Goal: Task Accomplishment & Management: Use online tool/utility

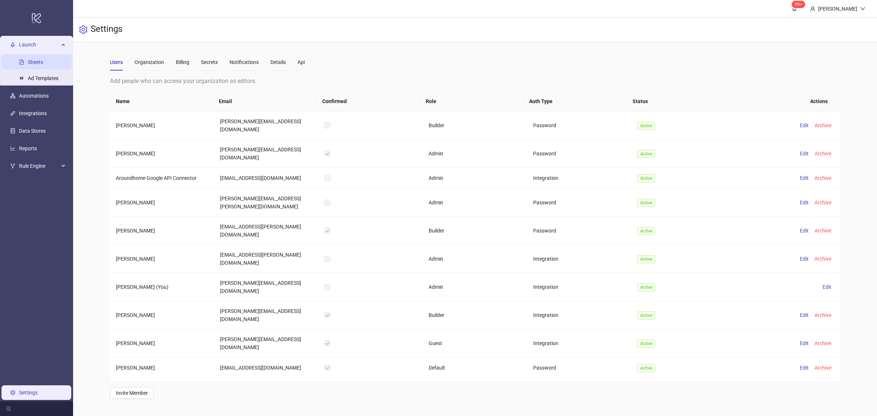
click at [41, 65] on link "Sheets" at bounding box center [35, 62] width 15 height 6
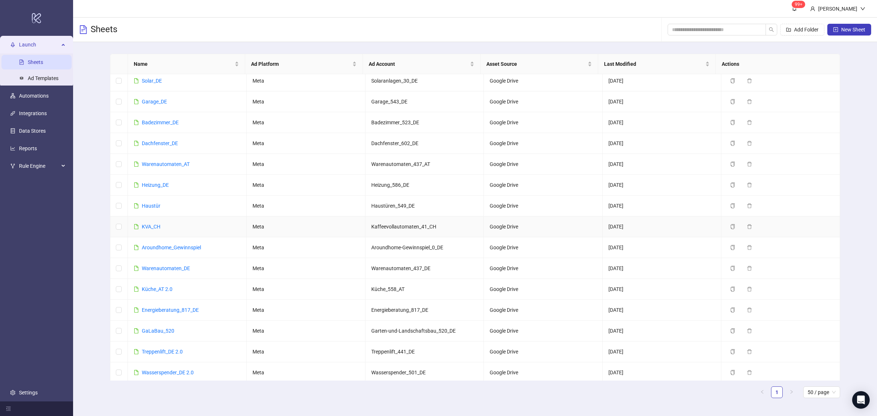
scroll to position [216, 0]
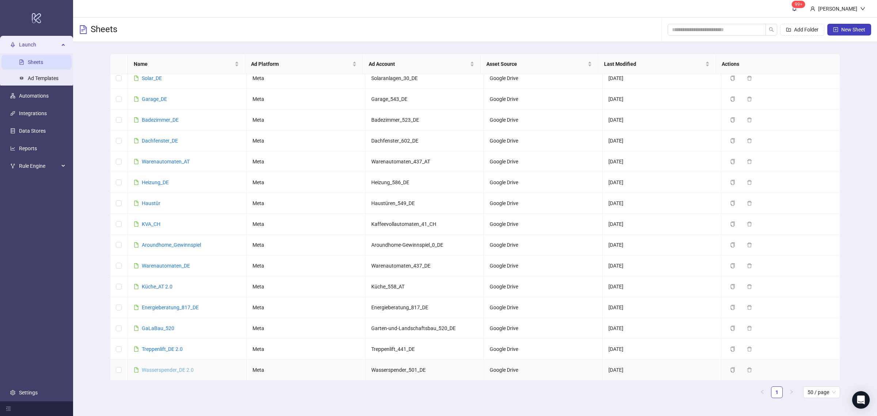
click at [163, 368] on link "Wasserspender_DE 2.0" at bounding box center [168, 370] width 52 height 6
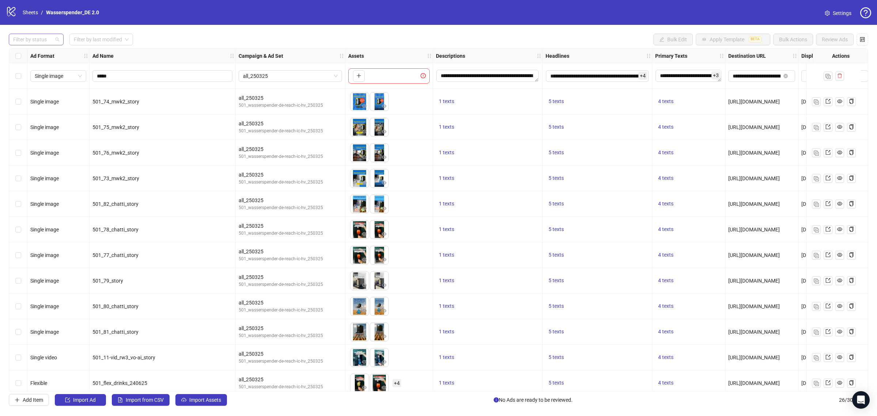
click at [38, 41] on div at bounding box center [32, 39] width 44 height 10
click at [36, 56] on div "Draft" at bounding box center [36, 54] width 43 height 8
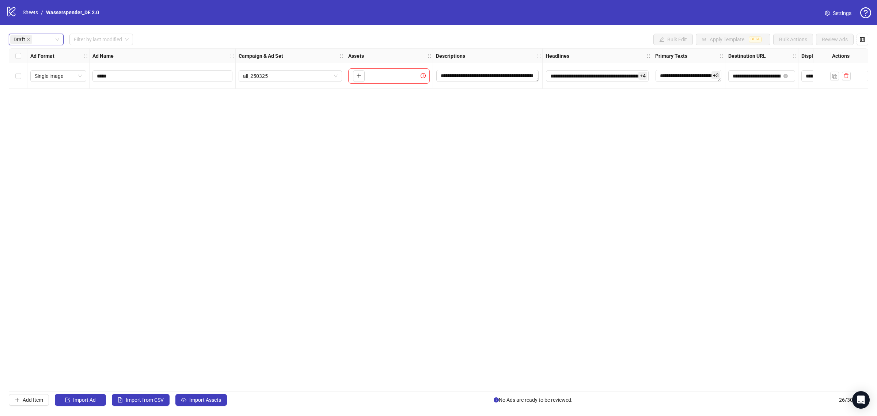
click at [194, 262] on div "**********" at bounding box center [438, 219] width 859 height 343
click at [205, 397] on button "Import Assets" at bounding box center [201, 400] width 52 height 12
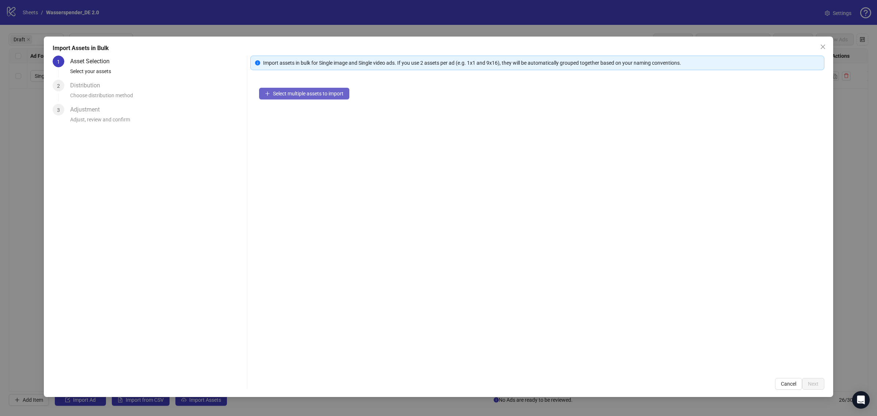
click at [328, 98] on button "Select multiple assets to import" at bounding box center [304, 94] width 90 height 12
click at [322, 94] on span "Select multiple assets to import" at bounding box center [308, 94] width 71 height 6
click at [811, 384] on span "Next" at bounding box center [813, 384] width 11 height 6
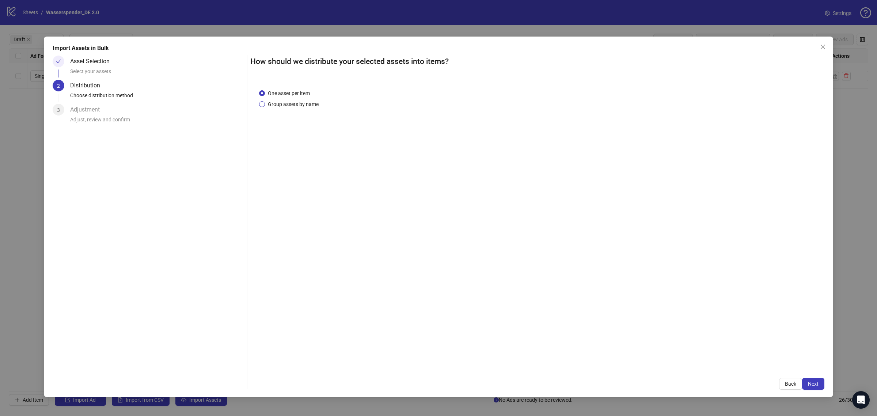
click at [312, 108] on span "Group assets by name" at bounding box center [293, 104] width 57 height 8
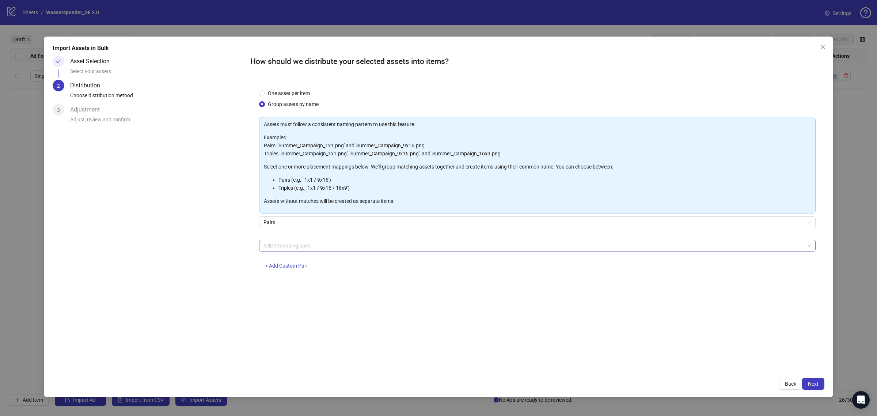
click at [315, 246] on div at bounding box center [533, 245] width 546 height 10
click at [309, 273] on div "feed / story" at bounding box center [537, 272] width 545 height 8
click at [497, 373] on div "How should we distribute your selected assets into items? One asset per item Gr…" at bounding box center [537, 223] width 574 height 334
click at [811, 381] on span "Next" at bounding box center [813, 384] width 11 height 6
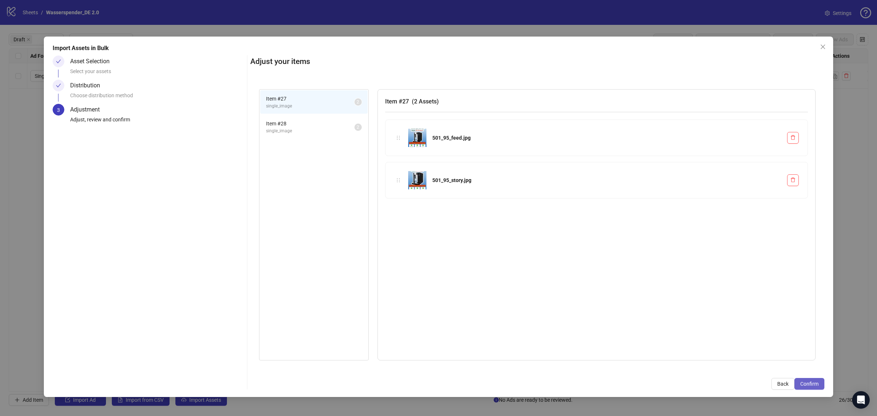
click at [811, 381] on span "Confirm" at bounding box center [809, 384] width 18 height 6
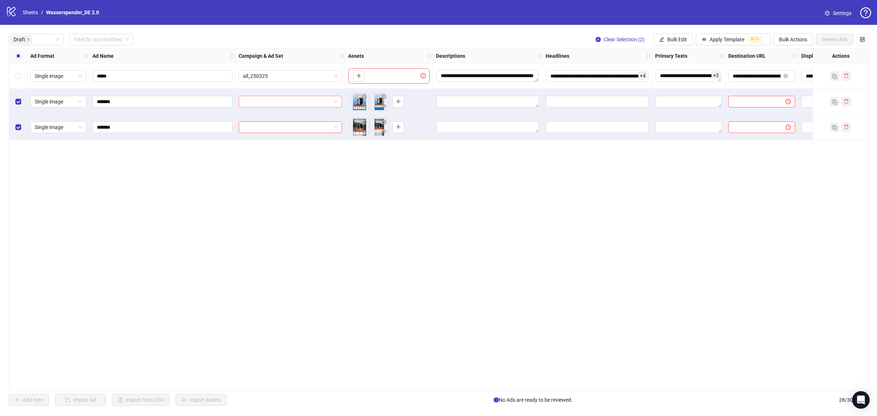
click at [315, 103] on input "search" at bounding box center [287, 101] width 88 height 11
click at [309, 117] on div "all_250325" at bounding box center [282, 117] width 77 height 8
click at [301, 127] on input "search" at bounding box center [287, 127] width 88 height 11
click at [297, 141] on div "all_250325" at bounding box center [282, 142] width 77 height 8
click at [203, 102] on input "*******" at bounding box center [162, 102] width 130 height 8
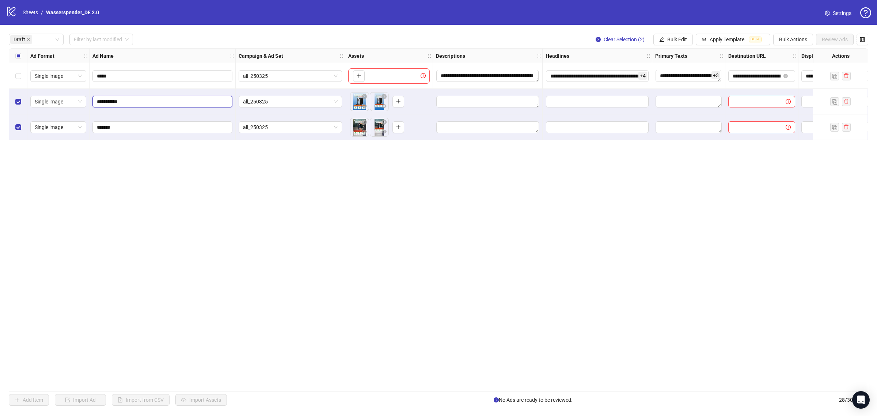
type input "**********"
click at [185, 127] on input "*******" at bounding box center [162, 127] width 130 height 8
type input "**********"
click at [178, 157] on div "**********" at bounding box center [438, 219] width 859 height 343
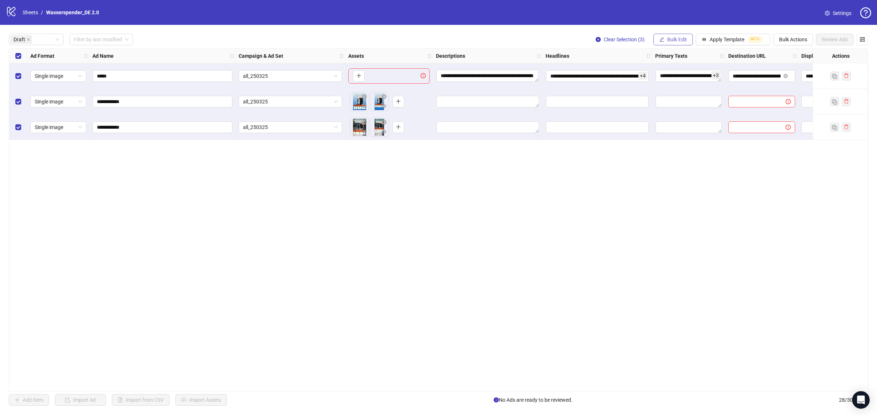
click at [682, 38] on span "Bulk Edit" at bounding box center [677, 40] width 20 height 6
click at [684, 88] on span "Descriptions" at bounding box center [678, 89] width 43 height 8
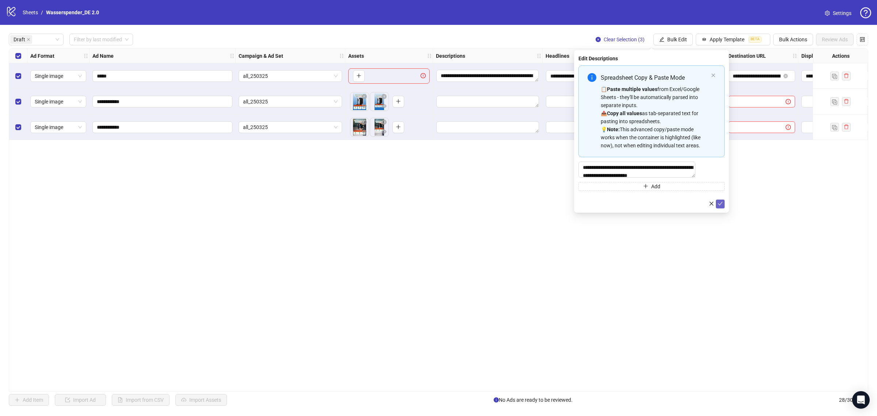
click at [720, 206] on icon "check" at bounding box center [719, 203] width 5 height 5
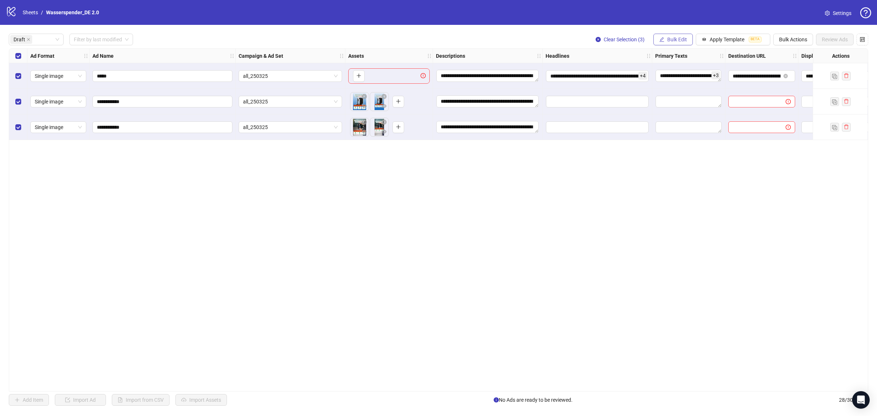
click at [669, 43] on button "Bulk Edit" at bounding box center [672, 40] width 39 height 12
click at [677, 102] on span "Headlines" at bounding box center [678, 101] width 43 height 8
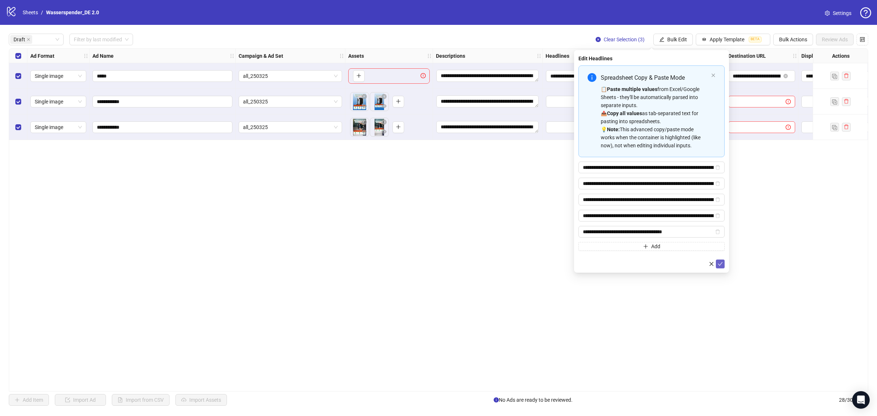
click at [721, 265] on icon "check" at bounding box center [719, 263] width 5 height 5
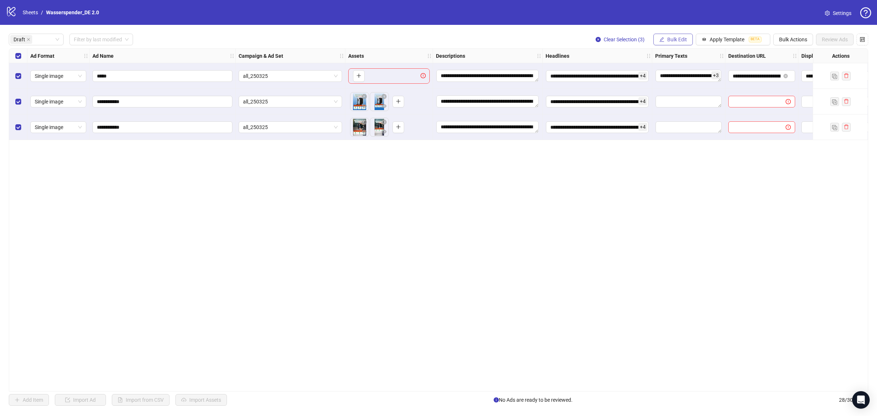
click at [679, 39] on span "Bulk Edit" at bounding box center [677, 40] width 20 height 6
click at [689, 110] on span "Primary Texts" at bounding box center [678, 113] width 43 height 8
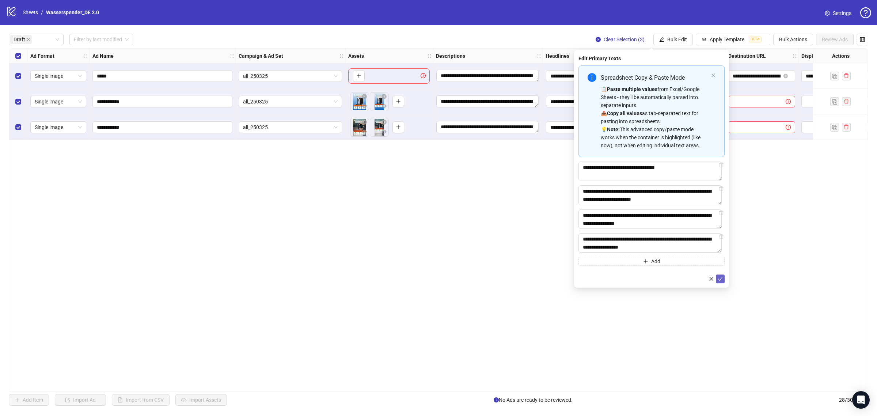
click at [720, 281] on icon "check" at bounding box center [720, 279] width 5 height 4
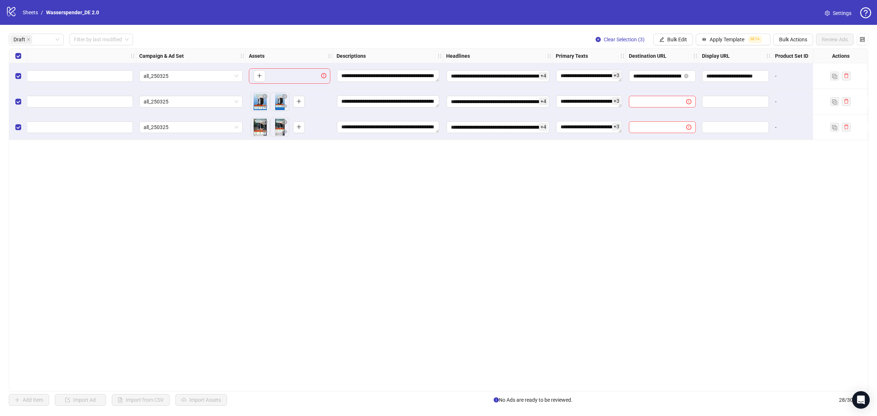
scroll to position [0, 105]
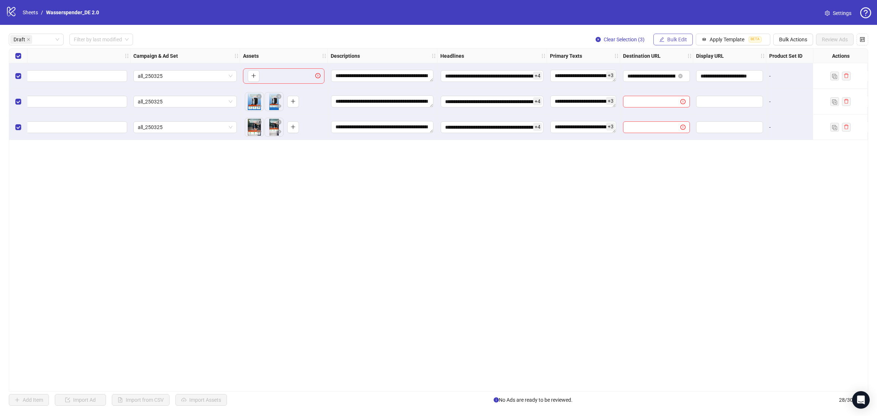
click at [677, 43] on button "Bulk Edit" at bounding box center [672, 40] width 39 height 12
click at [687, 124] on span "Destination URL" at bounding box center [678, 125] width 43 height 8
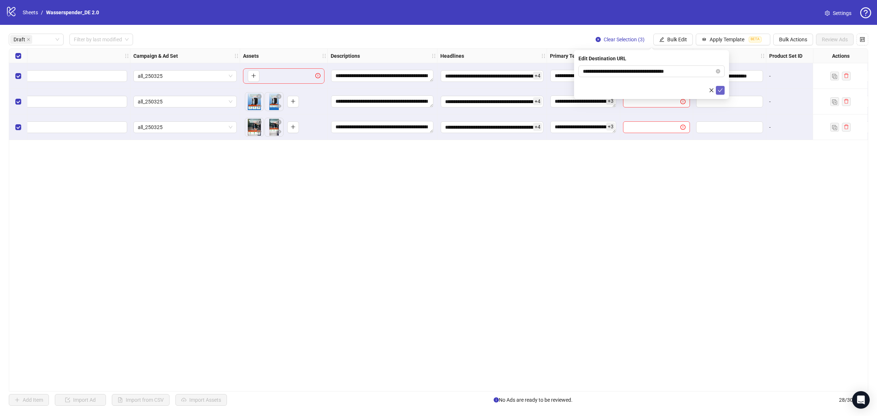
click at [718, 93] on span "submit" at bounding box center [719, 90] width 5 height 6
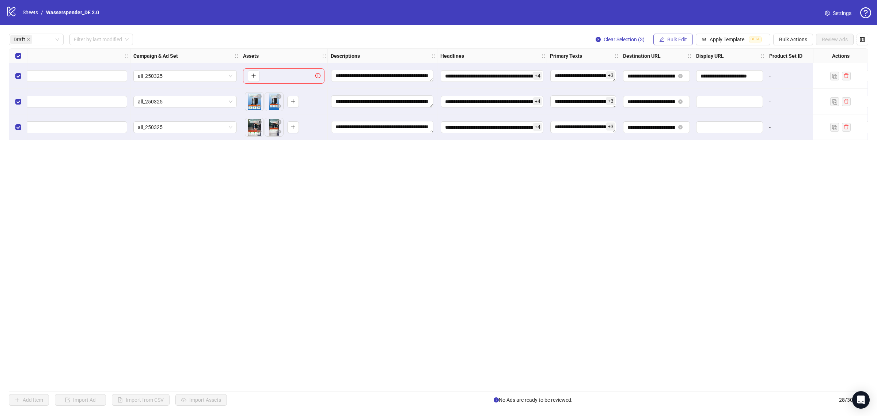
click at [677, 39] on span "Bulk Edit" at bounding box center [677, 40] width 20 height 6
click at [682, 132] on span "Display URL" at bounding box center [678, 136] width 43 height 8
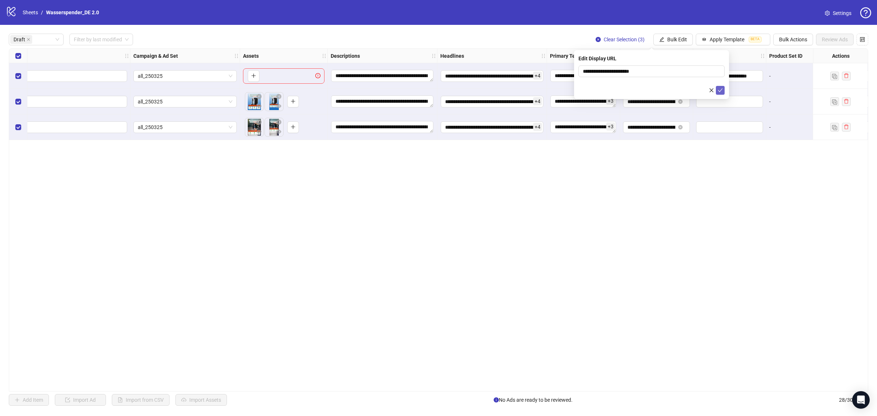
click at [718, 92] on icon "check" at bounding box center [719, 90] width 5 height 5
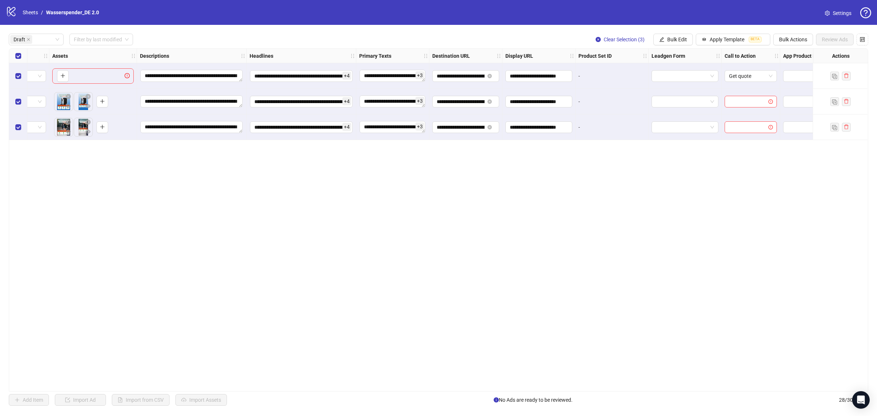
scroll to position [0, 336]
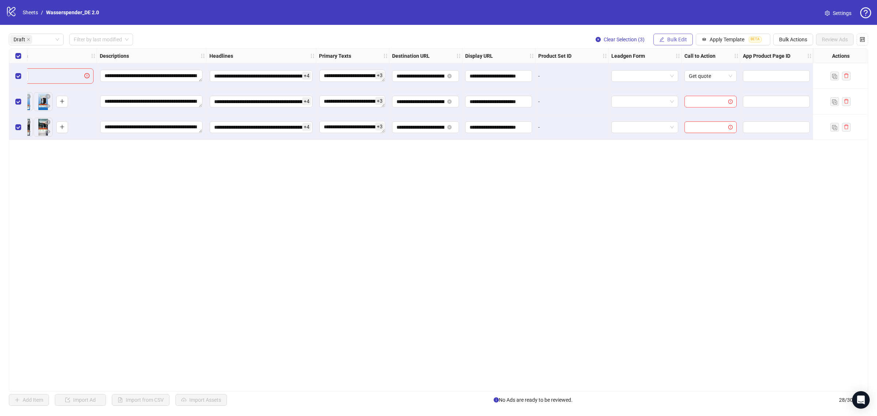
click at [679, 43] on button "Bulk Edit" at bounding box center [672, 40] width 39 height 12
click at [686, 159] on span "Call to Action" at bounding box center [678, 160] width 43 height 8
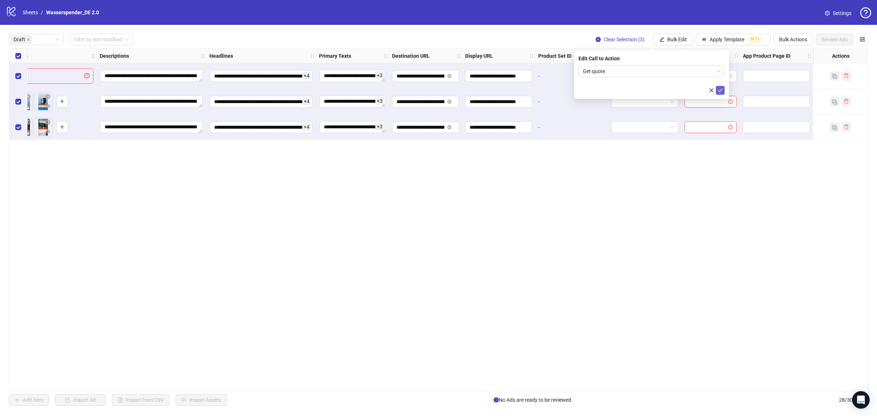
click at [718, 91] on icon "check" at bounding box center [719, 90] width 5 height 5
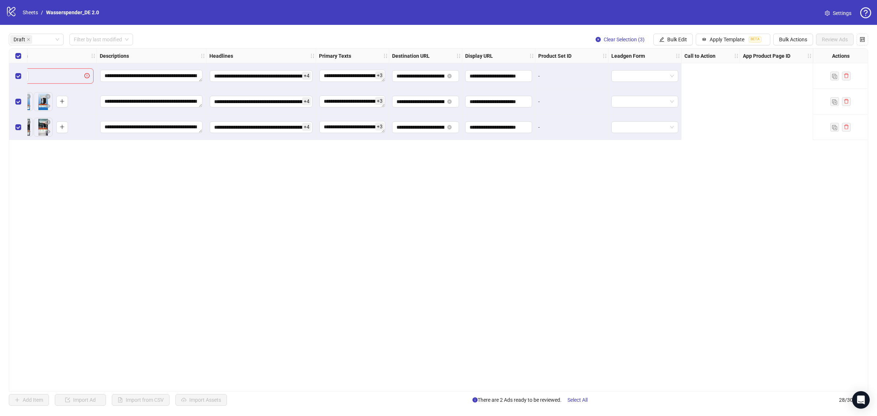
scroll to position [0, 0]
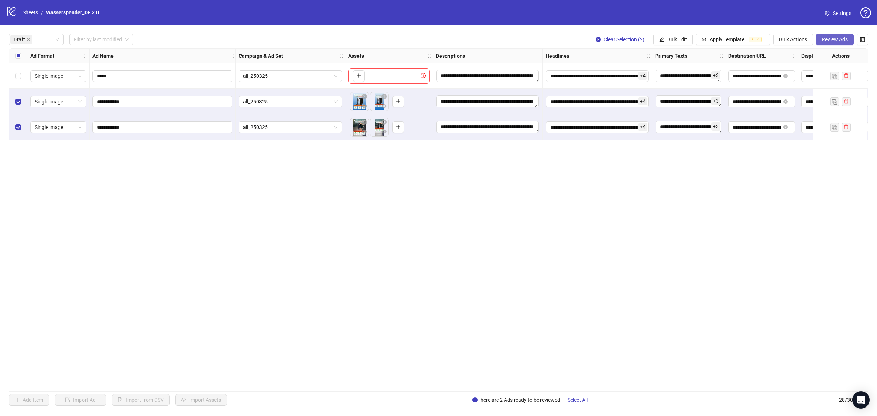
click at [837, 37] on span "Review Ads" at bounding box center [835, 40] width 26 height 6
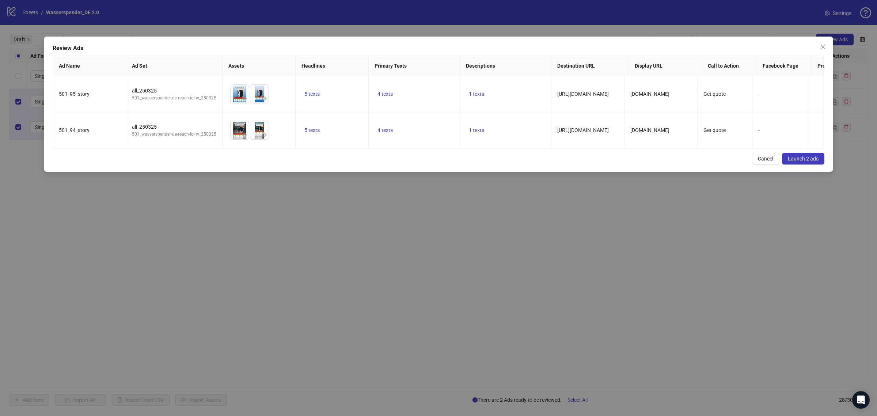
click at [808, 164] on button "Launch 2 ads" at bounding box center [803, 159] width 42 height 12
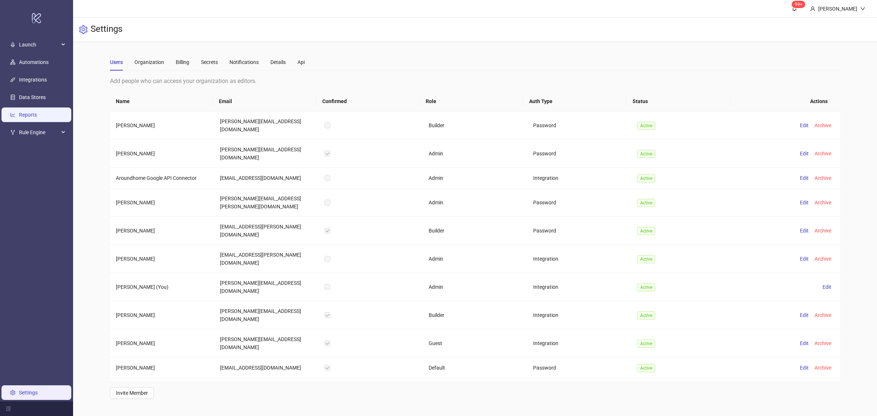
click at [25, 112] on link "Reports" at bounding box center [28, 115] width 18 height 6
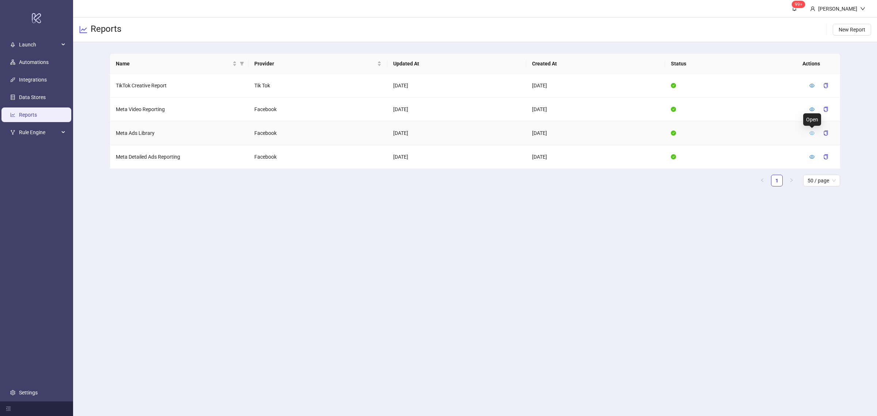
click at [813, 133] on icon "eye" at bounding box center [811, 132] width 5 height 5
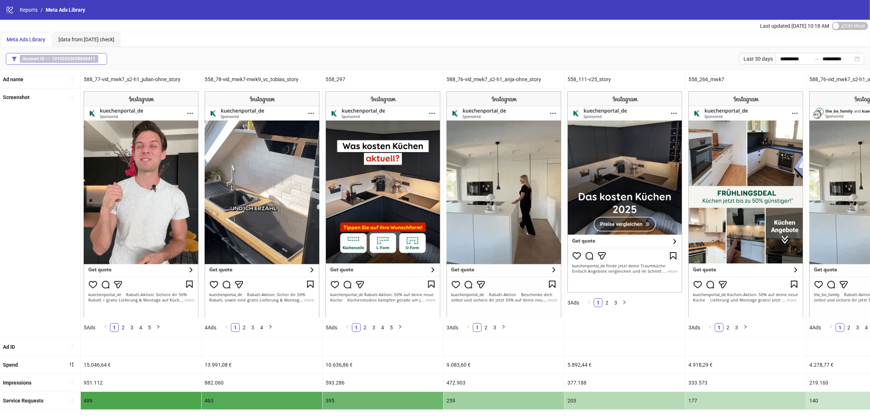
click at [81, 60] on b "10152552028868411" at bounding box center [73, 58] width 43 height 5
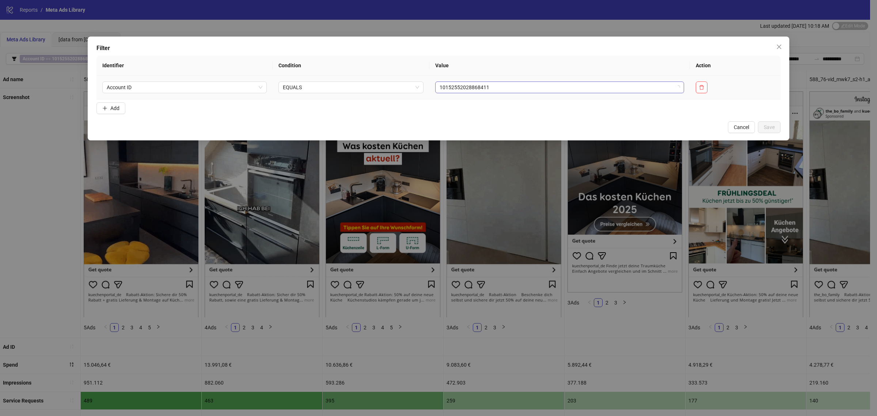
click at [593, 85] on span "10152552028868411" at bounding box center [559, 87] width 240 height 11
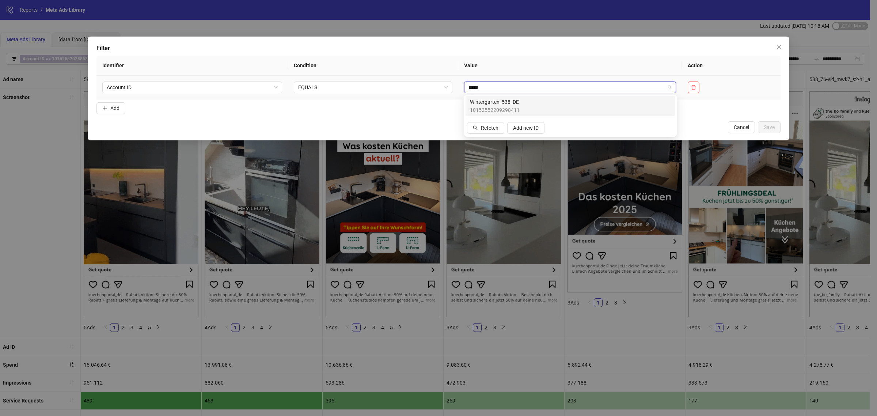
type input "******"
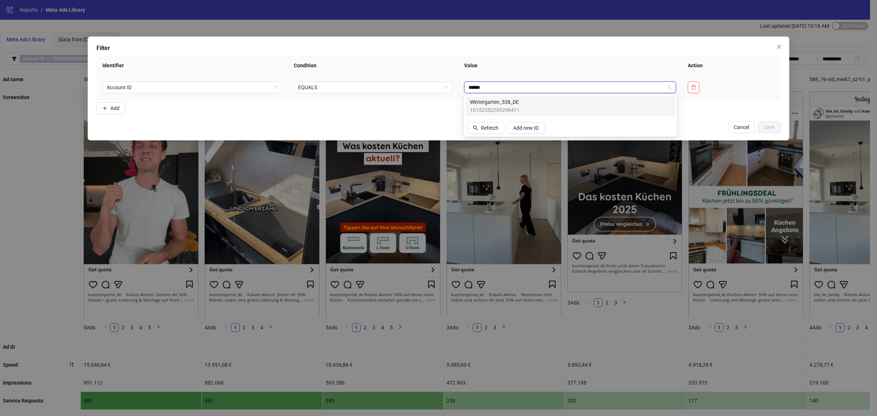
click at [576, 110] on div "Wintergarten_538_DE 10152552209298411" at bounding box center [570, 106] width 201 height 16
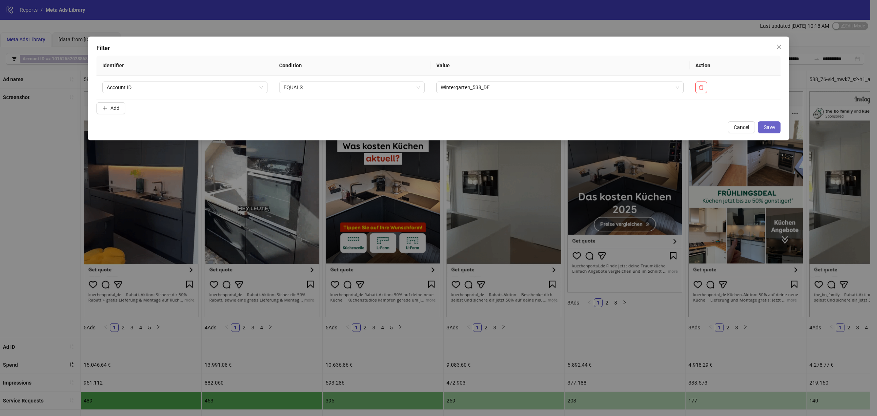
click at [763, 131] on button "Save" at bounding box center [769, 127] width 23 height 12
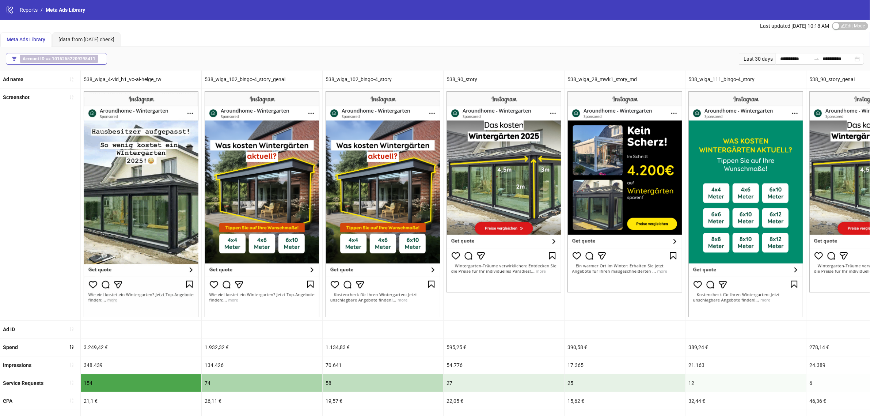
click at [78, 57] on b "10152552209298411" at bounding box center [73, 58] width 43 height 5
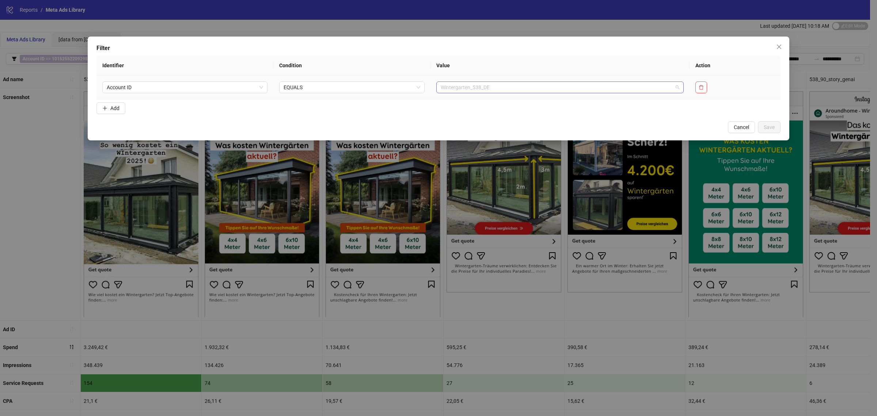
click at [463, 88] on span "Wintergarten_538_DE" at bounding box center [560, 87] width 239 height 11
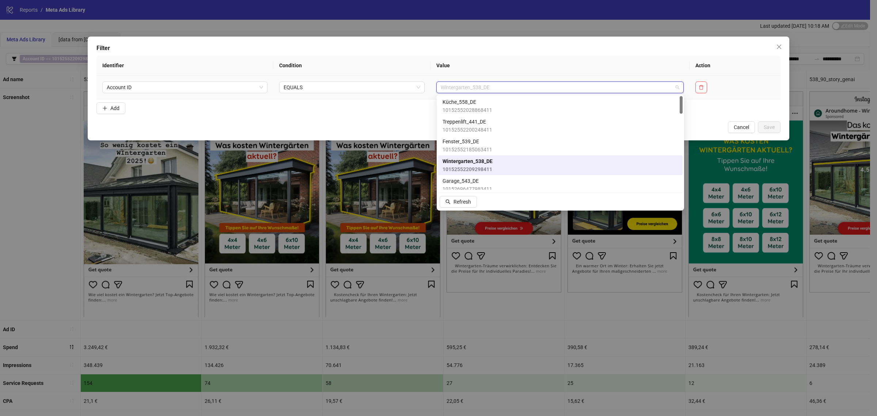
click at [463, 88] on span "Wintergarten_538_DE" at bounding box center [560, 87] width 239 height 11
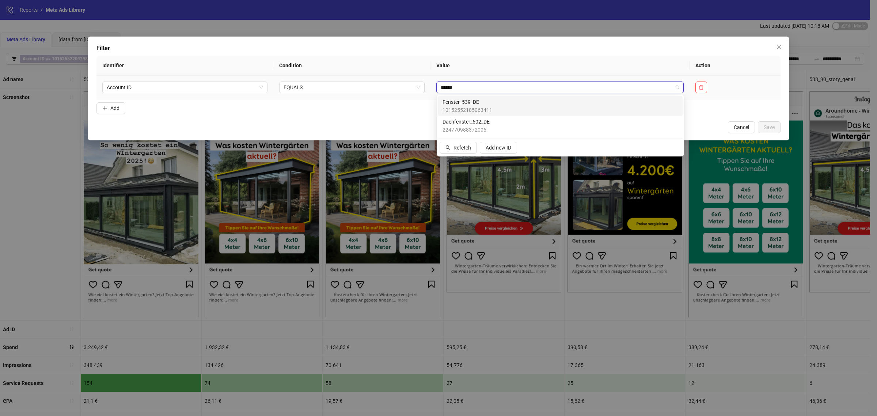
type input "*******"
click at [480, 96] on div "Fenster_539_DE 10152552185063411" at bounding box center [560, 106] width 244 height 20
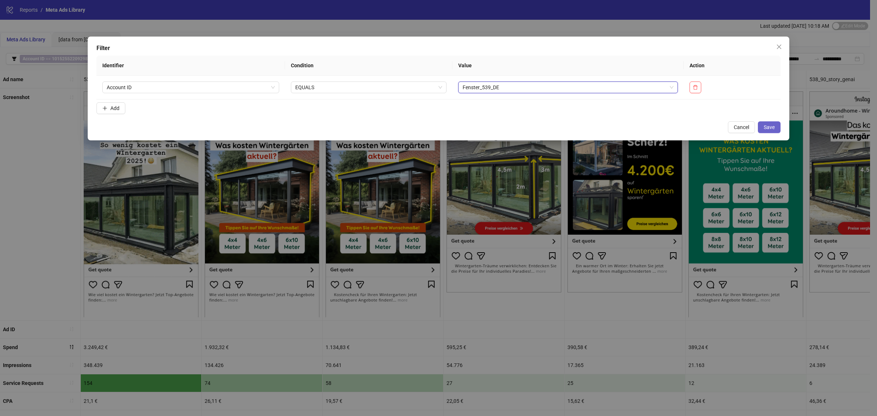
click at [771, 129] on span "Save" at bounding box center [768, 127] width 11 height 6
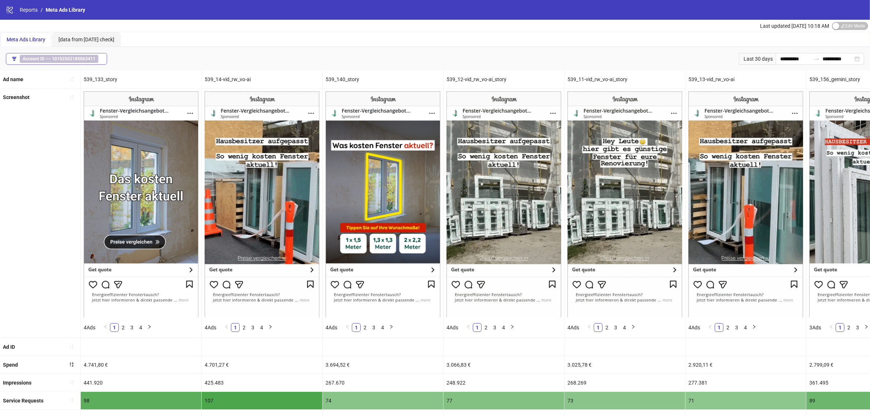
click at [81, 58] on b "10152552185063411" at bounding box center [73, 58] width 43 height 5
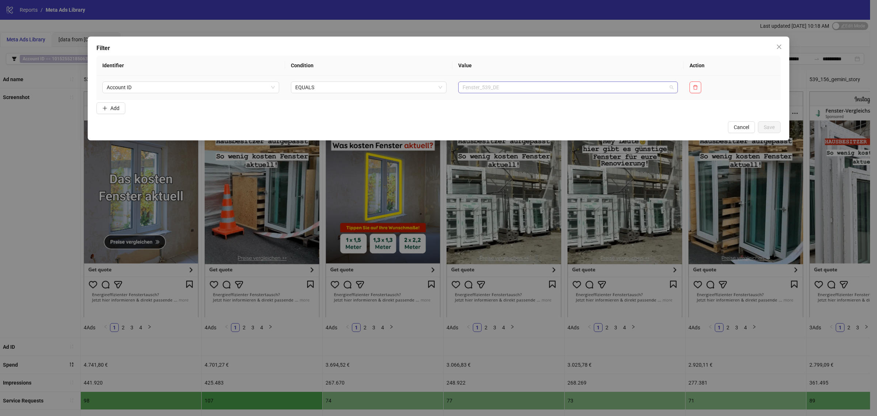
click at [484, 83] on span "Fenster_539_DE" at bounding box center [567, 87] width 210 height 11
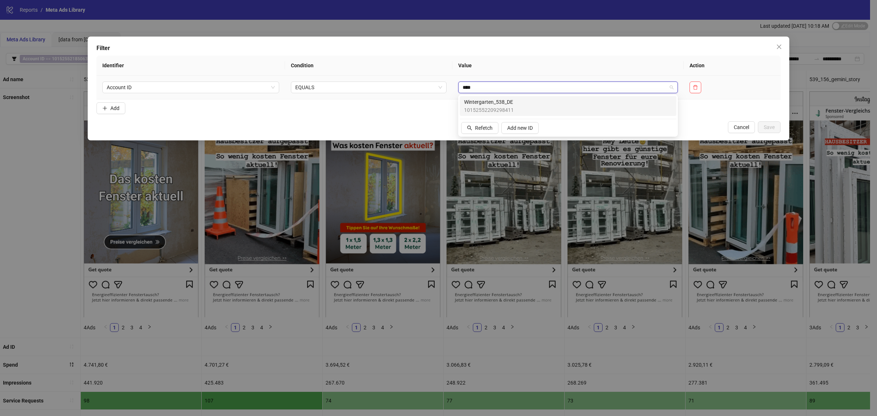
type input "*****"
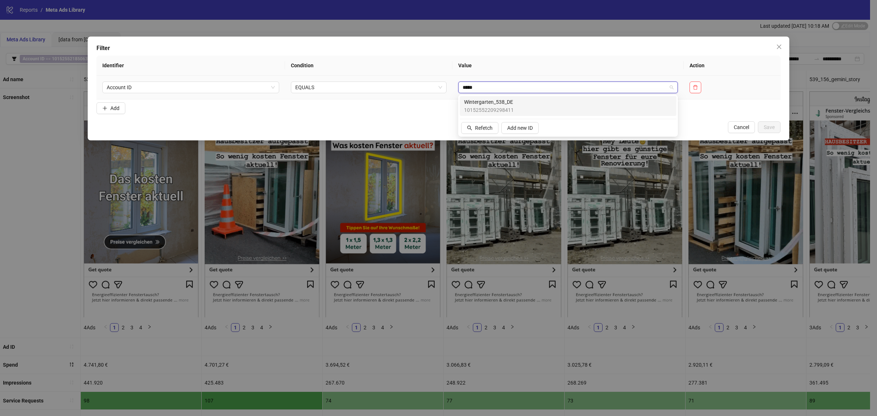
click at [492, 106] on span "10152552209298411" at bounding box center [489, 110] width 50 height 8
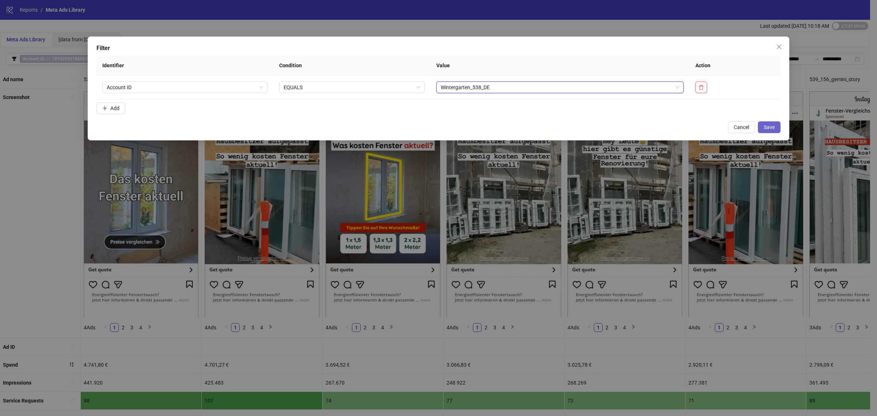
click at [765, 132] on button "Save" at bounding box center [769, 127] width 23 height 12
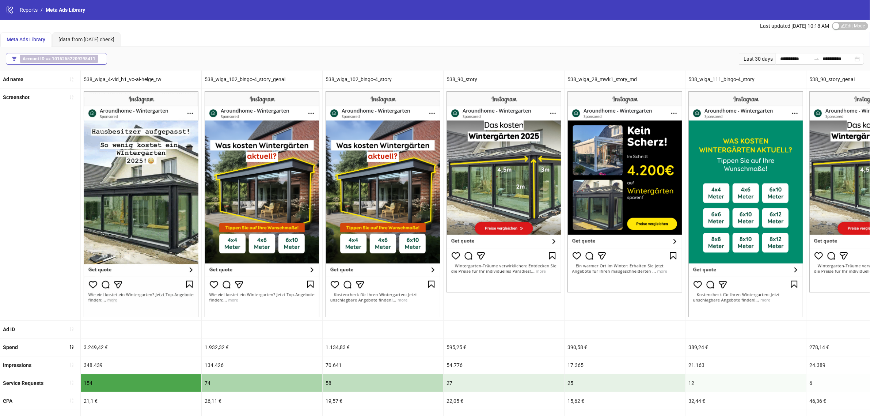
click at [74, 61] on span "Account ID == 10152552209298411" at bounding box center [59, 59] width 79 height 8
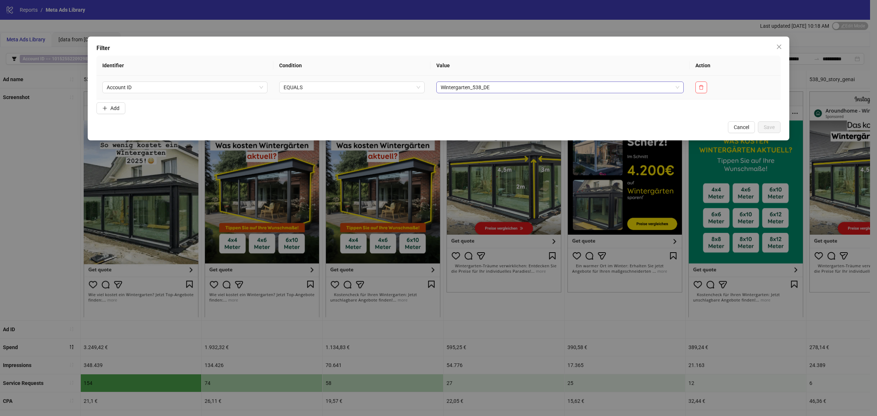
click at [450, 90] on span "Wintergarten_538_DE" at bounding box center [560, 87] width 239 height 11
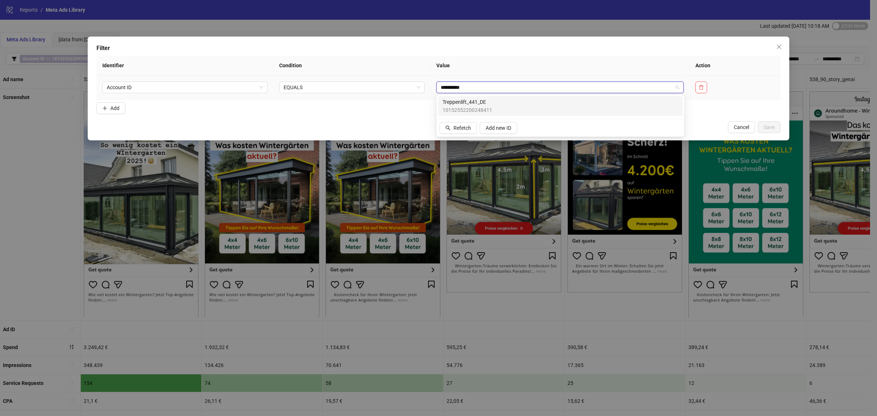
type input "**********"
click at [483, 105] on span "Treppenlift_441_DE" at bounding box center [467, 102] width 50 height 8
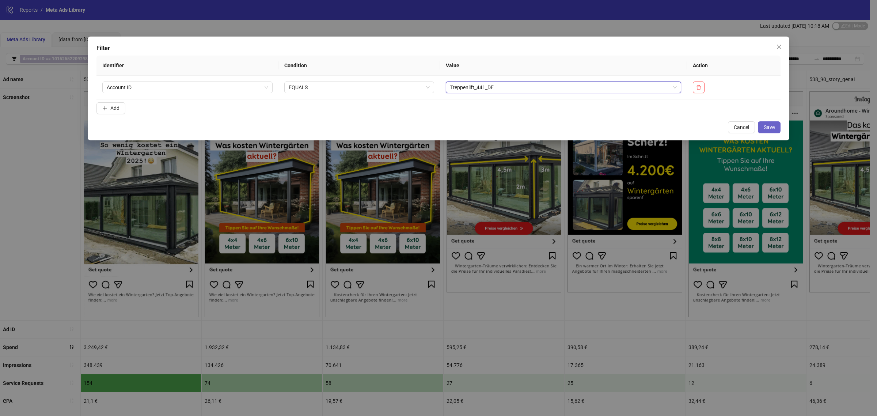
click at [768, 130] on button "Save" at bounding box center [769, 127] width 23 height 12
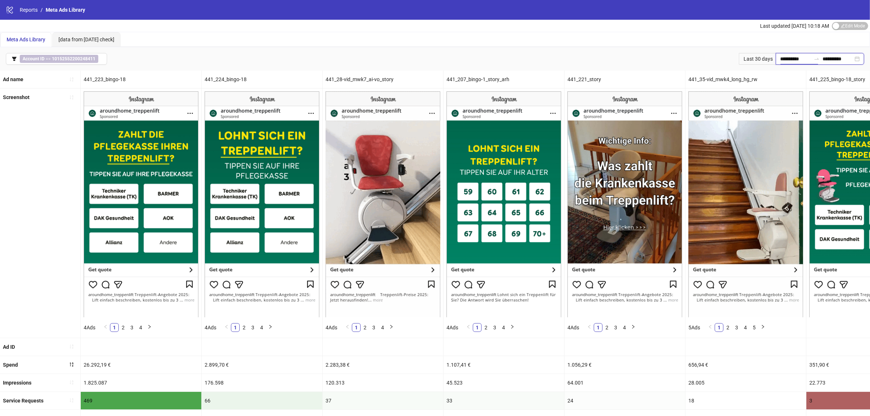
click at [780, 57] on input "**********" at bounding box center [795, 59] width 31 height 8
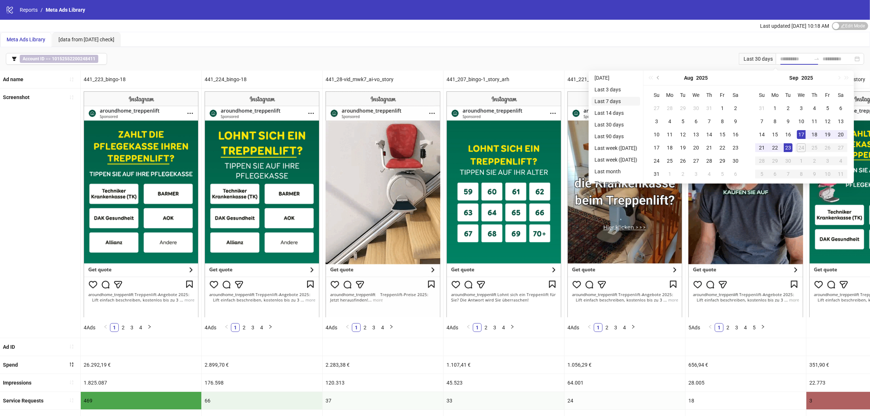
click at [622, 102] on li "Last 7 days" at bounding box center [615, 101] width 49 height 9
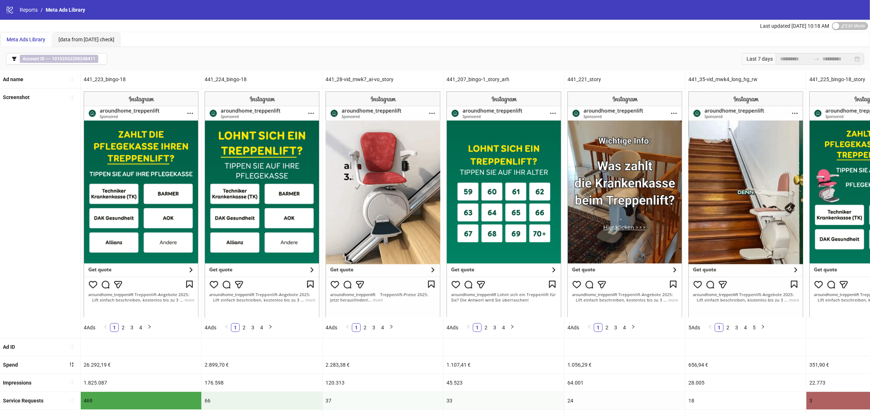
click at [523, 52] on div "**********" at bounding box center [435, 58] width 870 height 23
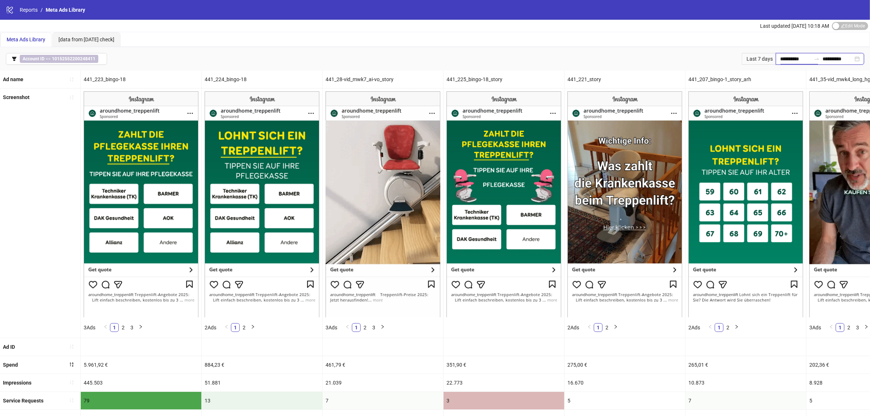
click at [784, 58] on input "**********" at bounding box center [795, 59] width 31 height 8
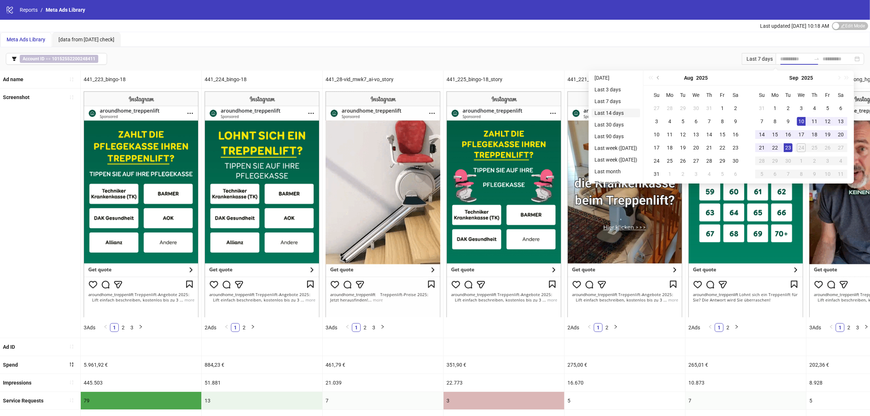
click at [625, 115] on li "Last 14 days" at bounding box center [615, 112] width 49 height 9
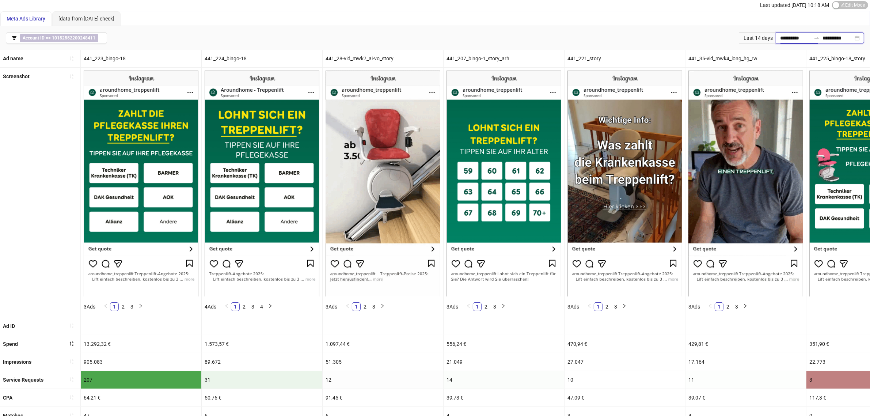
click at [786, 39] on input "**********" at bounding box center [795, 38] width 31 height 8
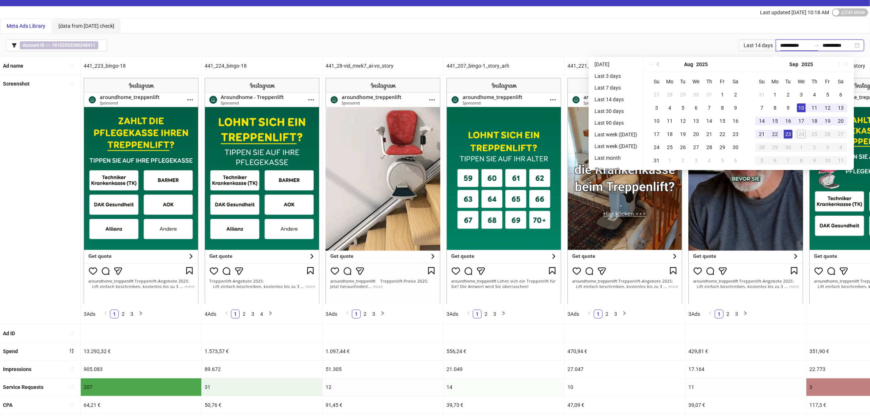
scroll to position [13, 0]
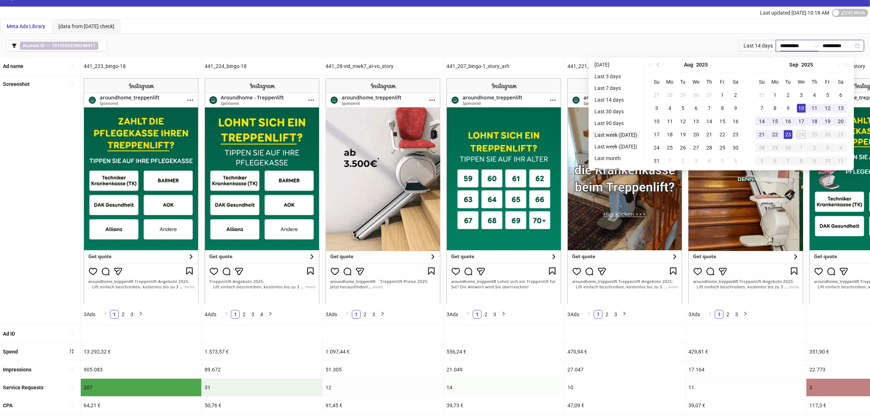
type input "**********"
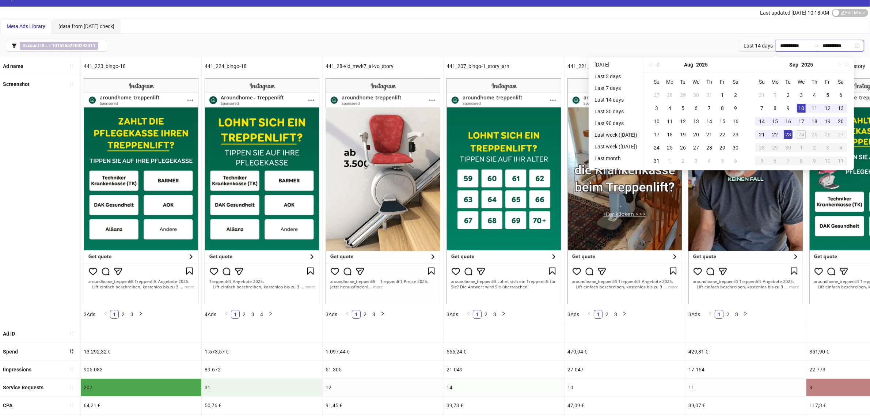
type input "**********"
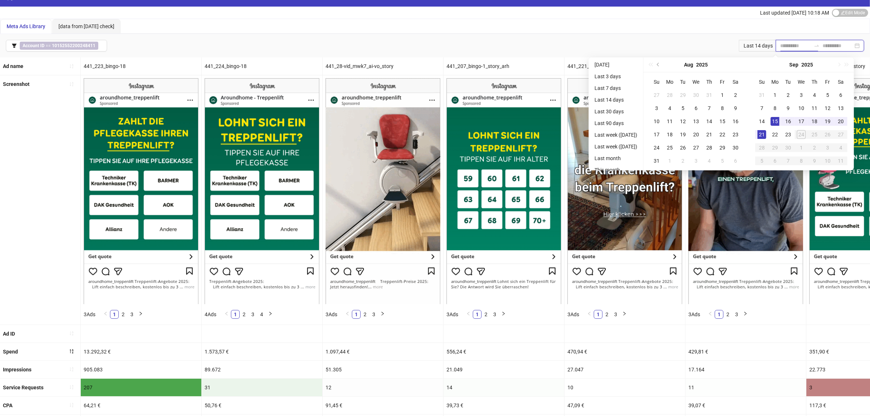
type input "**********"
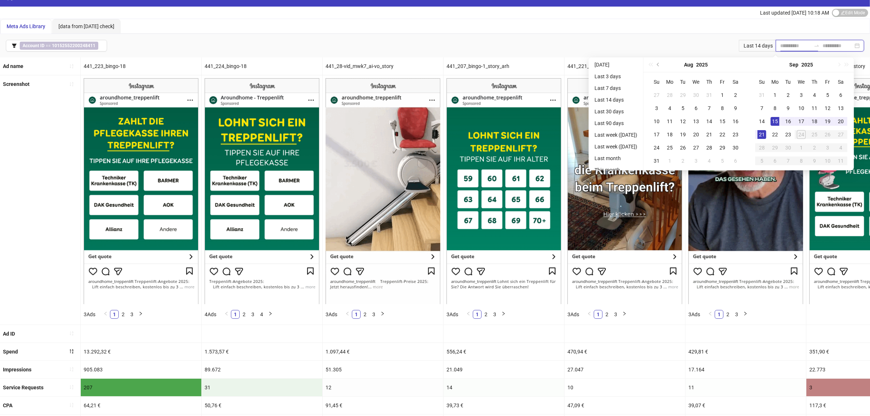
type input "**********"
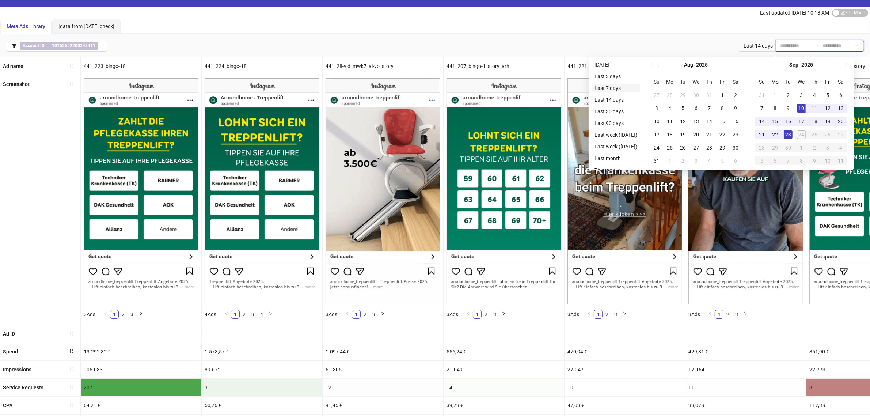
type input "**********"
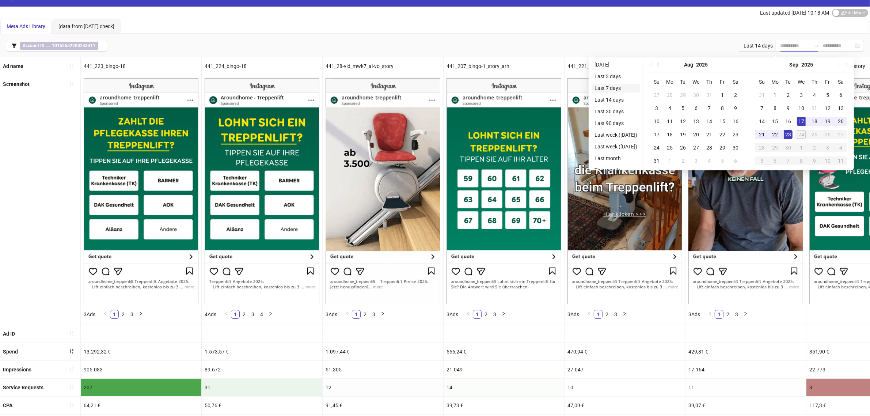
click at [625, 86] on li "Last 7 days" at bounding box center [615, 88] width 49 height 9
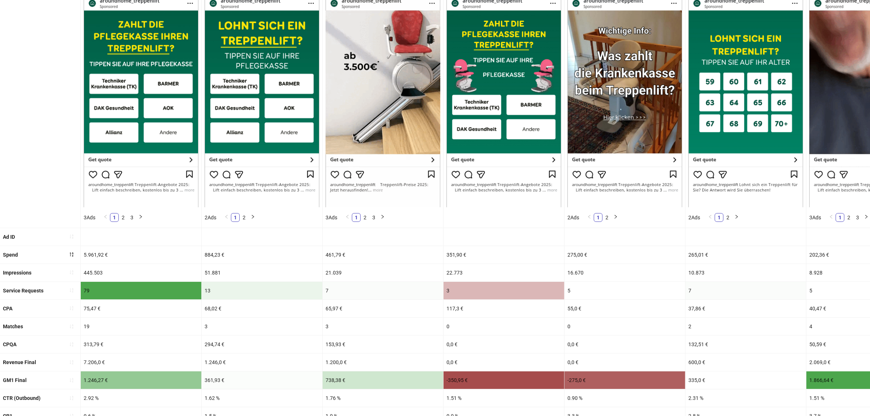
scroll to position [110, 0]
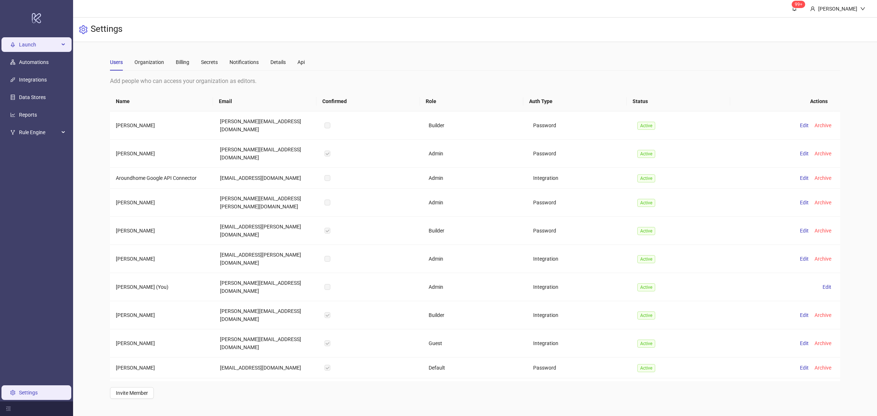
click at [32, 46] on span "Launch" at bounding box center [39, 44] width 40 height 15
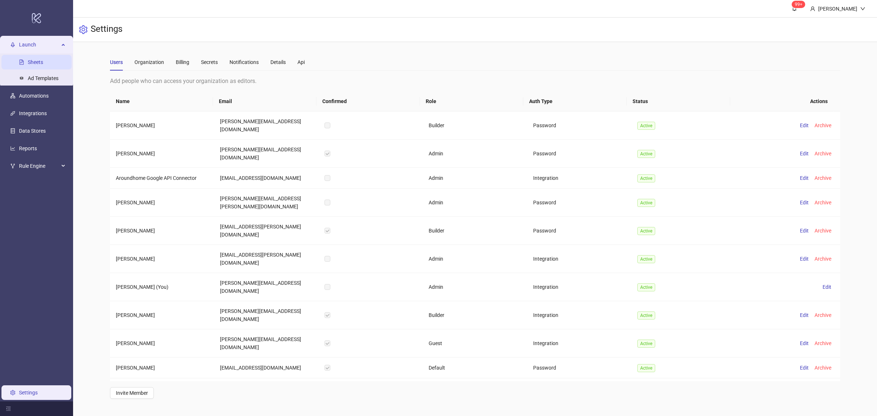
click at [34, 59] on link "Sheets" at bounding box center [35, 62] width 15 height 6
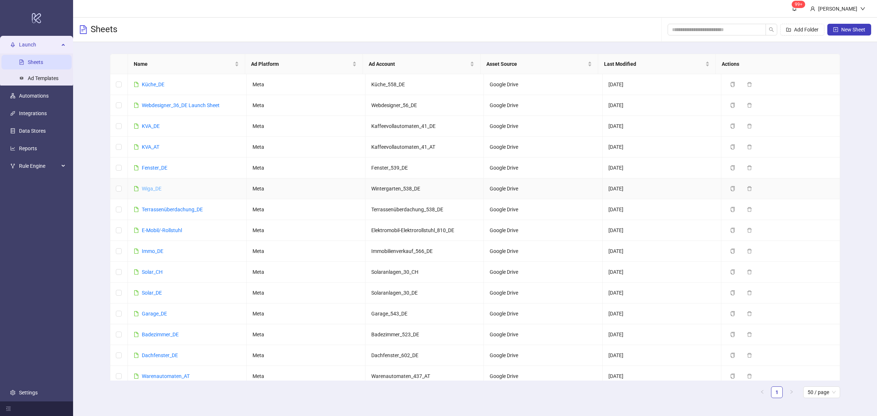
click at [158, 189] on link "Wiga_DE" at bounding box center [152, 189] width 20 height 6
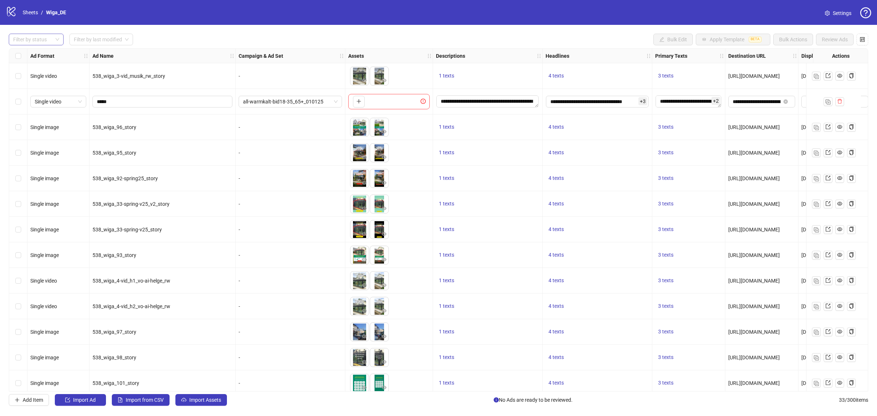
click at [38, 38] on div at bounding box center [32, 39] width 44 height 10
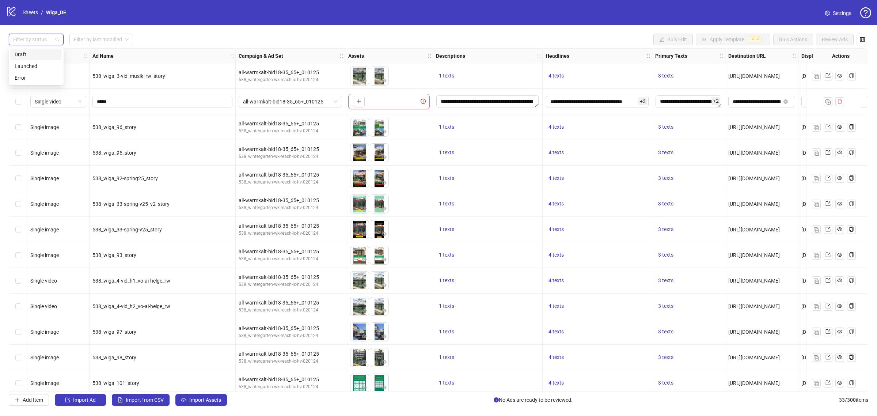
click at [39, 54] on div "Draft" at bounding box center [36, 54] width 43 height 8
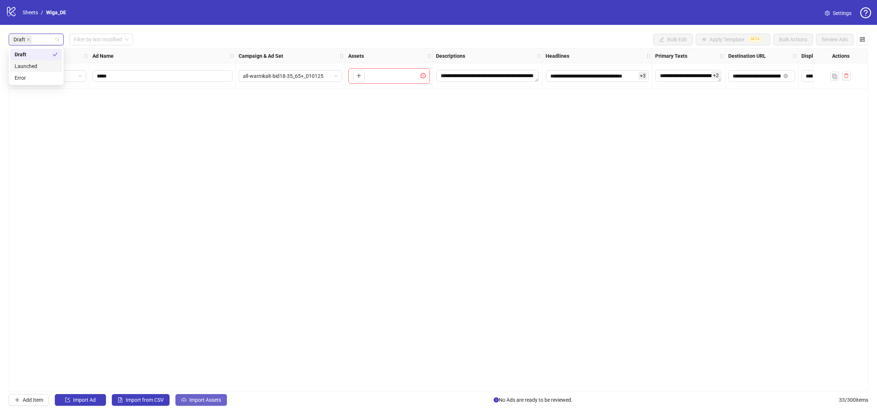
click at [200, 400] on span "Import Assets" at bounding box center [205, 400] width 32 height 6
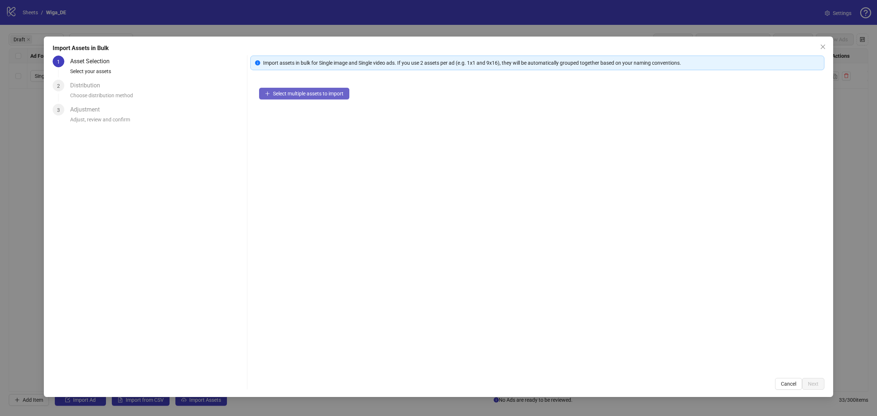
click at [320, 94] on span "Select multiple assets to import" at bounding box center [308, 94] width 71 height 6
click at [817, 383] on span "Next" at bounding box center [813, 384] width 11 height 6
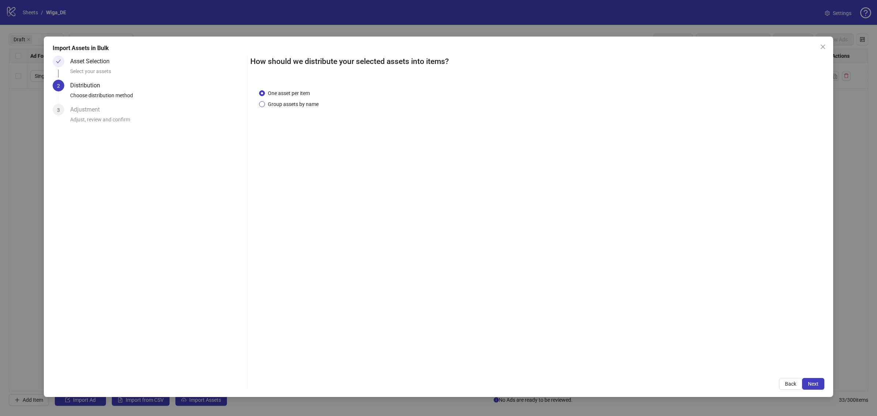
click at [288, 103] on span "Group assets by name" at bounding box center [293, 104] width 57 height 8
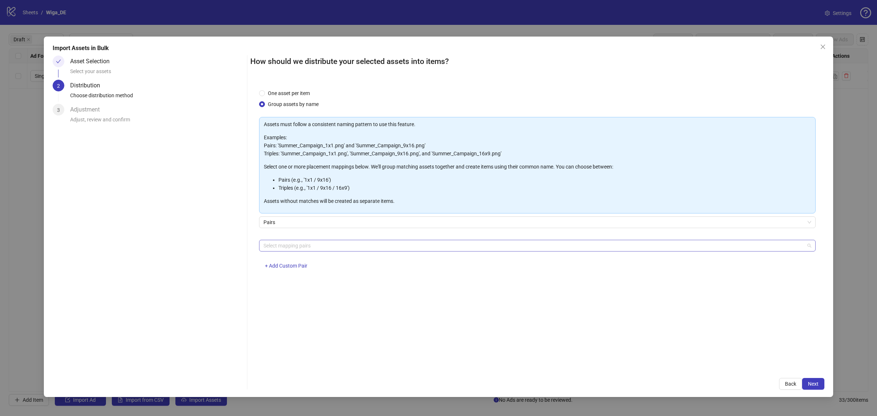
click at [313, 243] on div at bounding box center [533, 245] width 546 height 10
click at [304, 272] on div "feed / story" at bounding box center [537, 272] width 545 height 8
click at [817, 388] on button "Next" at bounding box center [813, 384] width 22 height 12
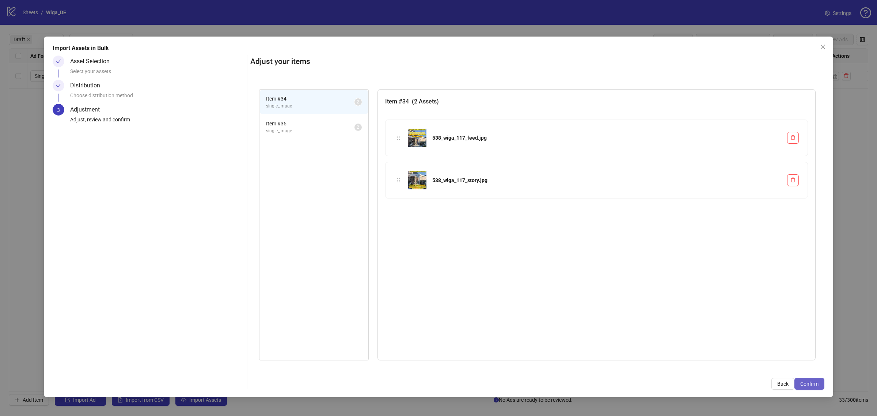
click at [813, 387] on button "Confirm" at bounding box center [809, 384] width 30 height 12
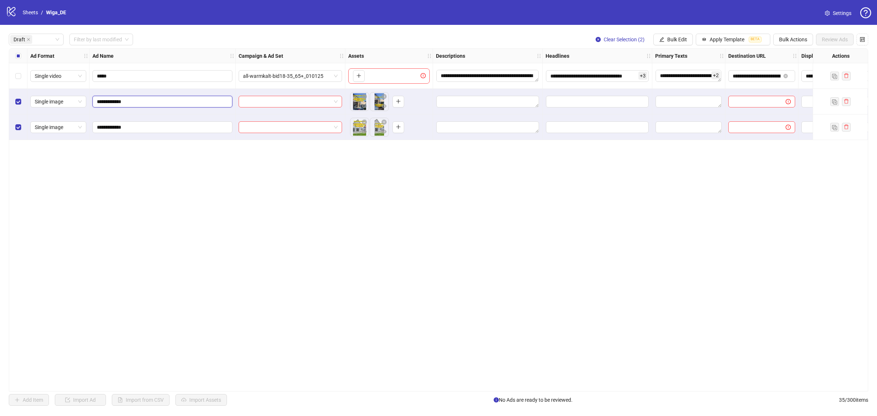
click at [144, 101] on input "**********" at bounding box center [162, 102] width 130 height 8
type input "**********"
click at [145, 124] on input "**********" at bounding box center [162, 127] width 130 height 8
type input "**********"
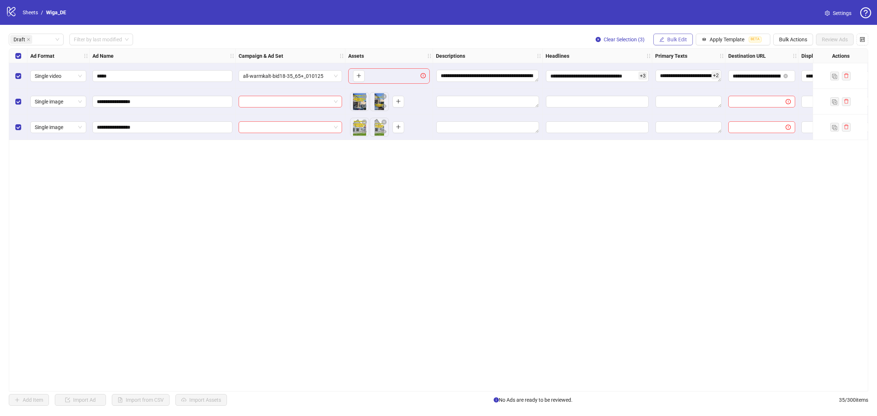
click at [682, 40] on span "Bulk Edit" at bounding box center [677, 40] width 20 height 6
click at [680, 91] on span "Descriptions" at bounding box center [678, 89] width 43 height 8
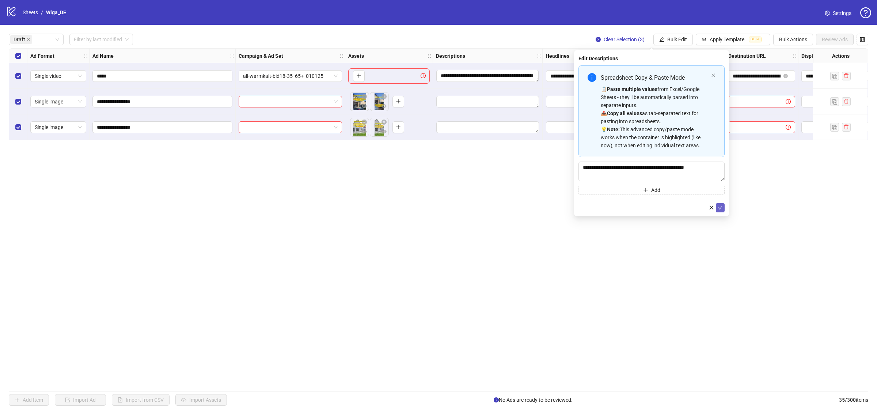
click at [718, 208] on icon "check" at bounding box center [719, 207] width 5 height 5
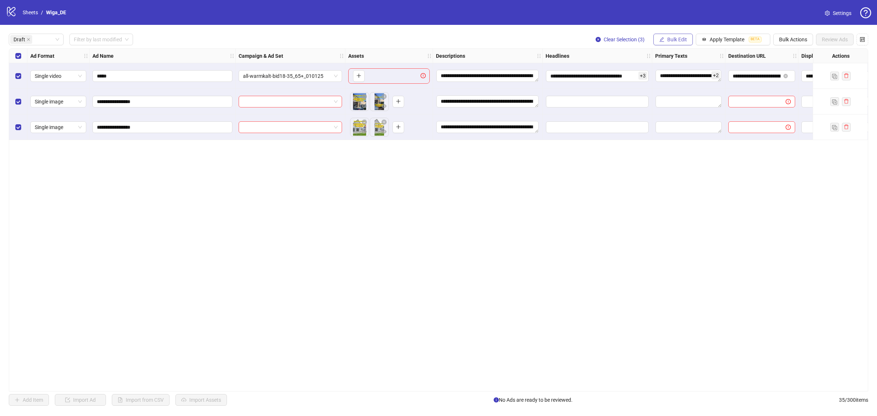
click at [673, 40] on span "Bulk Edit" at bounding box center [677, 40] width 20 height 6
click at [682, 100] on span "Headlines" at bounding box center [678, 101] width 43 height 8
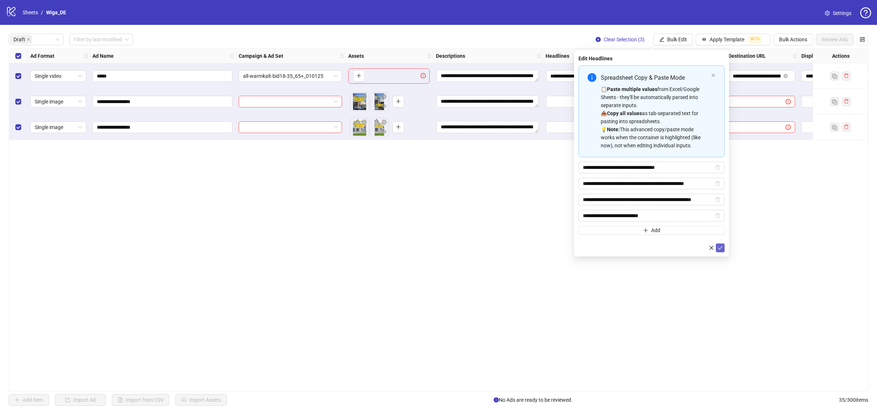
click at [719, 250] on icon "check" at bounding box center [719, 247] width 5 height 5
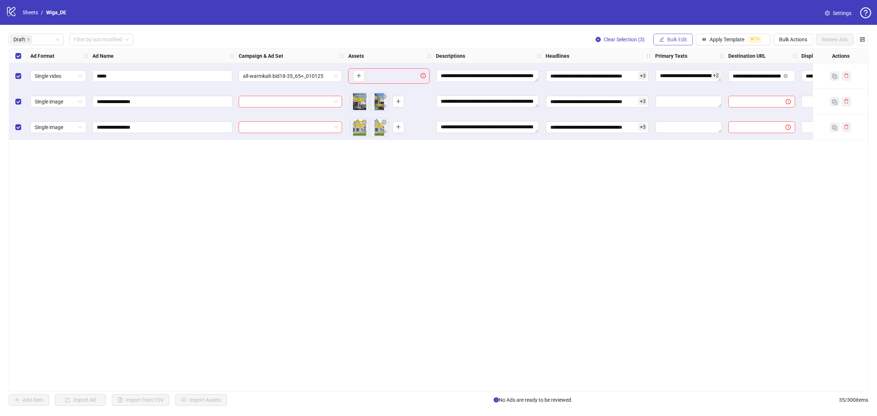
click at [663, 41] on button "Bulk Edit" at bounding box center [672, 40] width 39 height 12
click at [685, 110] on span "Primary Texts" at bounding box center [678, 113] width 43 height 8
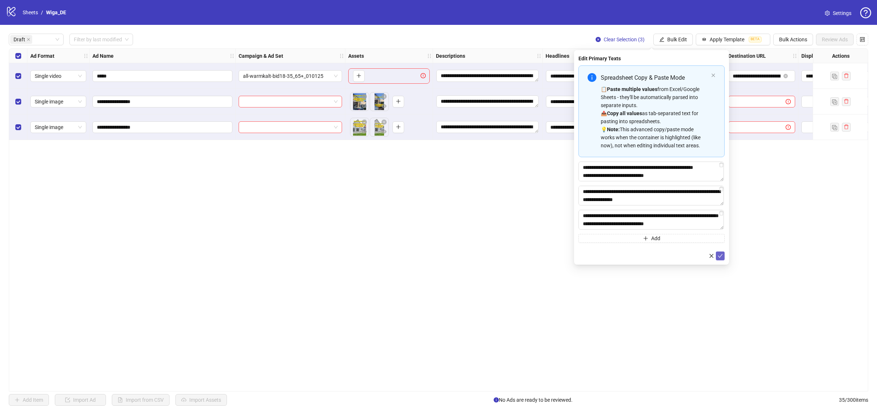
click at [722, 258] on icon "check" at bounding box center [719, 255] width 5 height 5
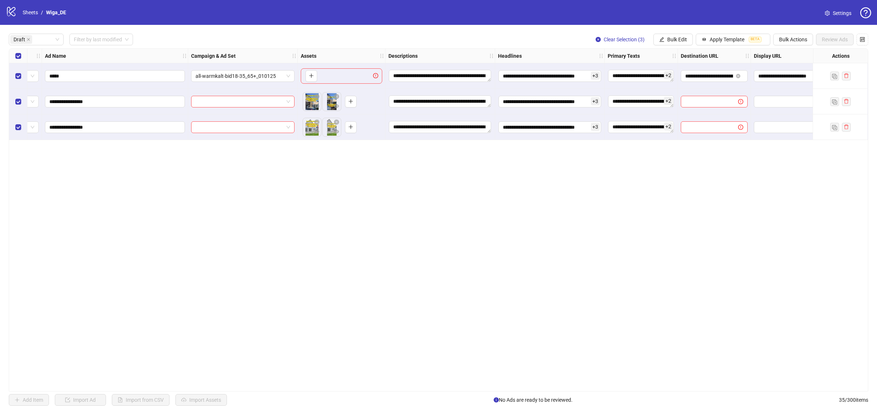
scroll to position [0, 48]
click at [680, 37] on span "Bulk Edit" at bounding box center [677, 40] width 20 height 6
click at [687, 126] on span "Destination URL" at bounding box center [678, 125] width 43 height 8
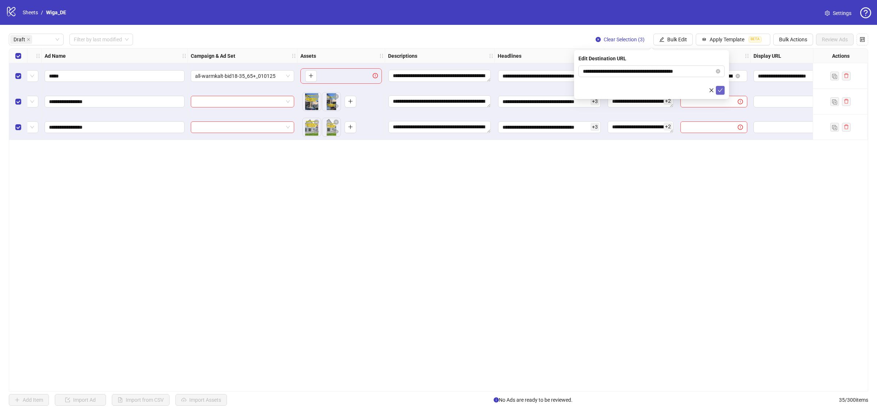
click at [720, 86] on button "submit" at bounding box center [720, 90] width 9 height 9
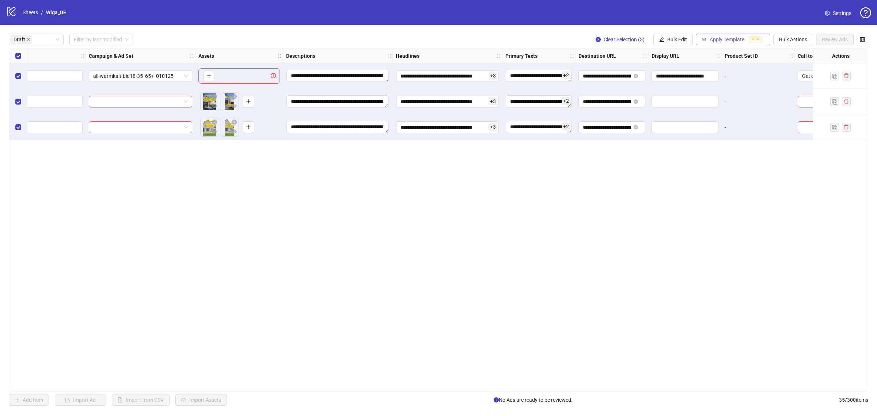
scroll to position [0, 150]
click at [677, 37] on span "Bulk Edit" at bounding box center [677, 40] width 20 height 6
click at [695, 139] on span "Display URL" at bounding box center [678, 136] width 43 height 8
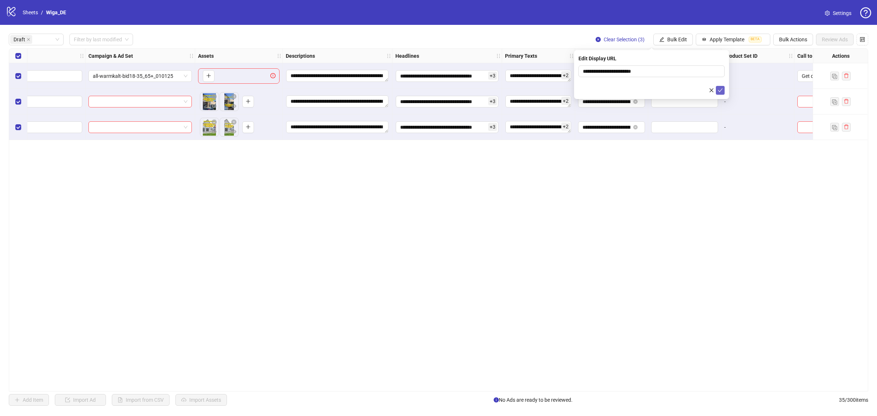
click at [723, 92] on button "submit" at bounding box center [720, 90] width 9 height 9
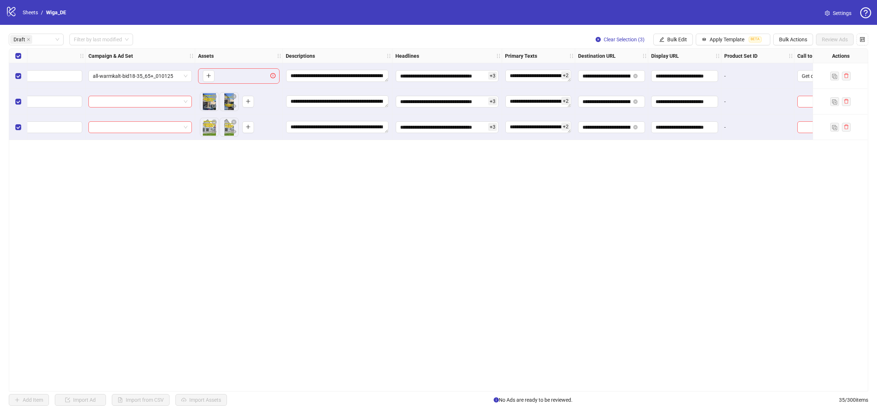
scroll to position [0, 190]
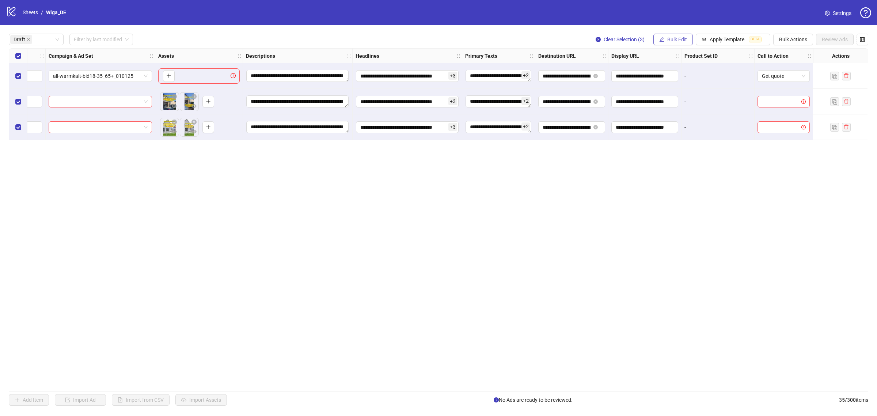
click at [680, 37] on span "Bulk Edit" at bounding box center [677, 40] width 20 height 6
click at [680, 157] on span "Call to Action" at bounding box center [678, 160] width 43 height 8
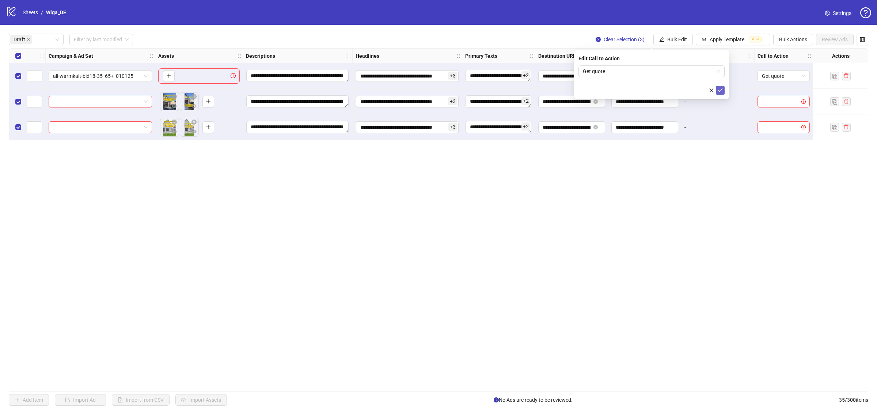
click at [720, 92] on icon "check" at bounding box center [719, 90] width 5 height 5
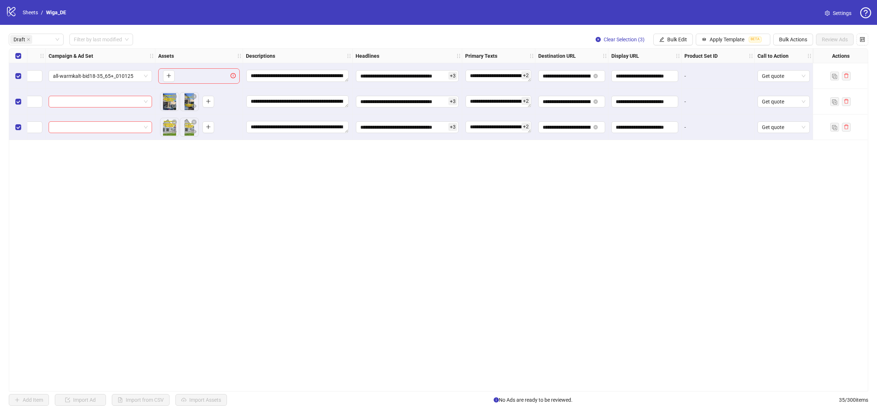
scroll to position [0, 0]
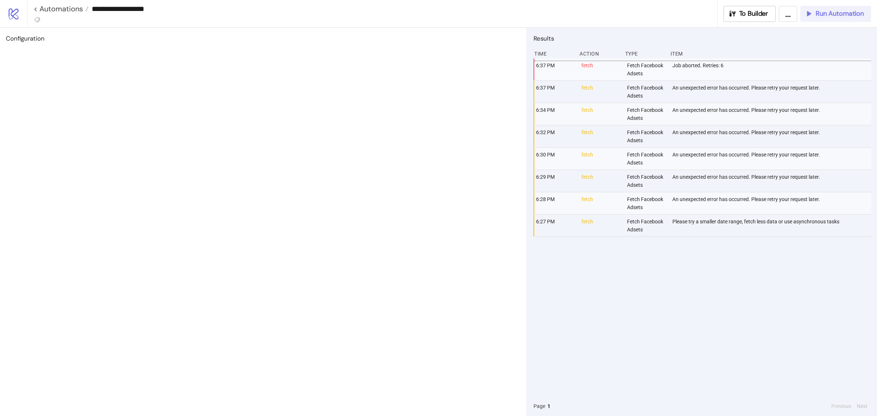
click at [808, 14] on icon "button" at bounding box center [807, 13] width 7 height 7
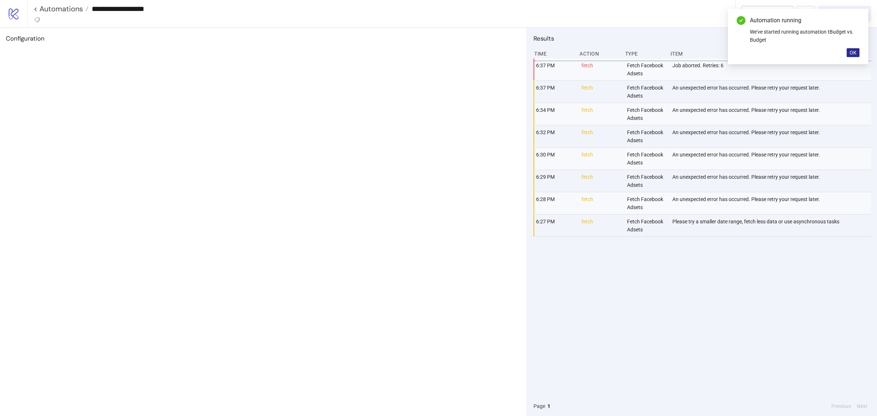
click at [850, 56] on button "OK" at bounding box center [852, 52] width 13 height 9
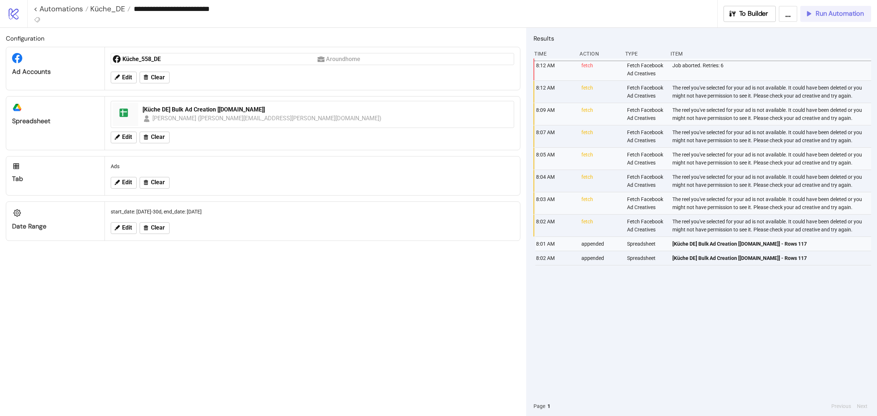
click at [821, 17] on span "Run Automation" at bounding box center [839, 13] width 48 height 8
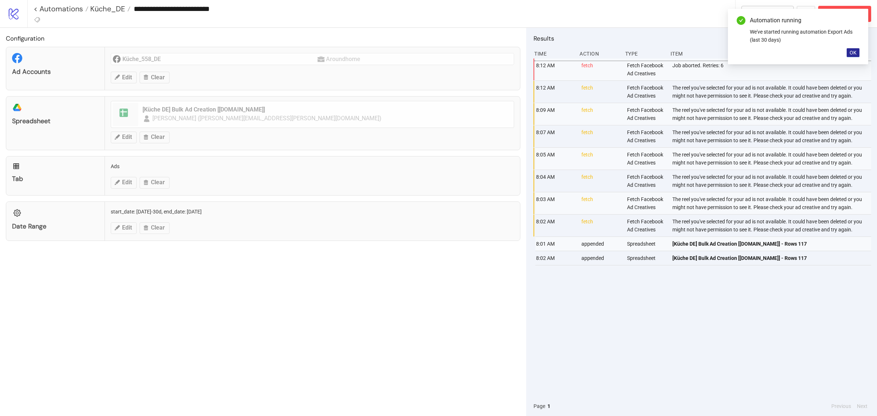
click at [849, 51] on button "OK" at bounding box center [852, 52] width 13 height 9
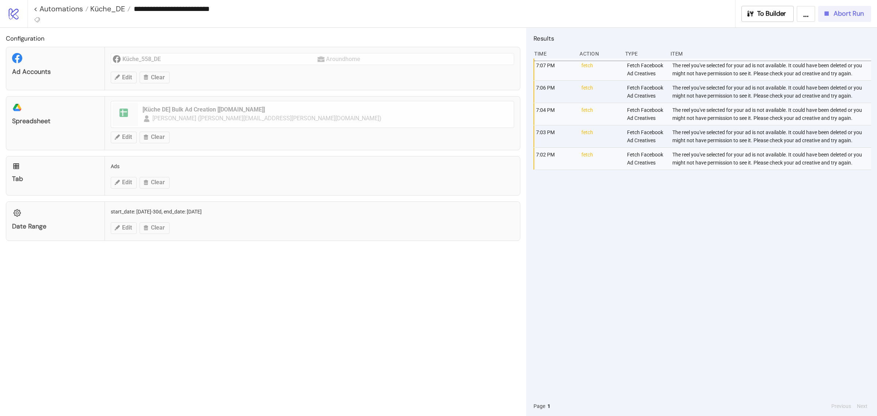
click at [857, 12] on span "Abort Run" at bounding box center [848, 13] width 30 height 8
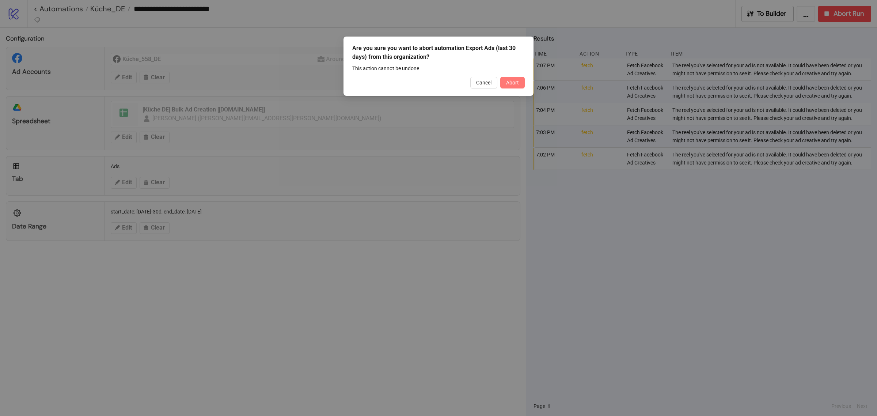
click at [510, 85] on span "Abort" at bounding box center [512, 83] width 13 height 6
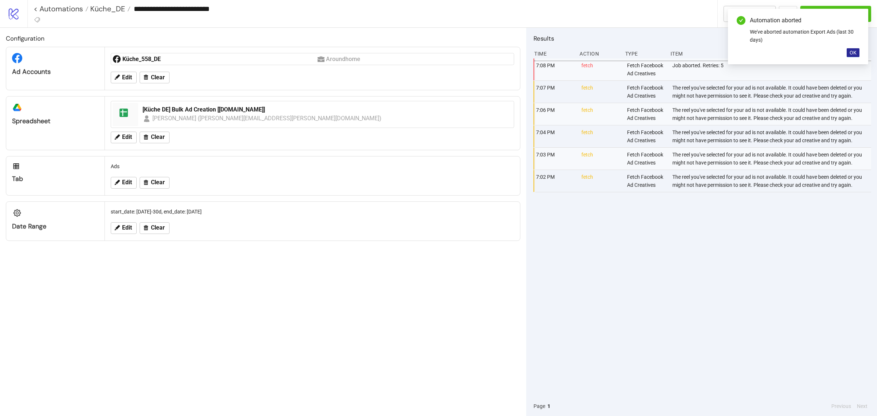
click at [855, 54] on span "OK" at bounding box center [852, 53] width 7 height 6
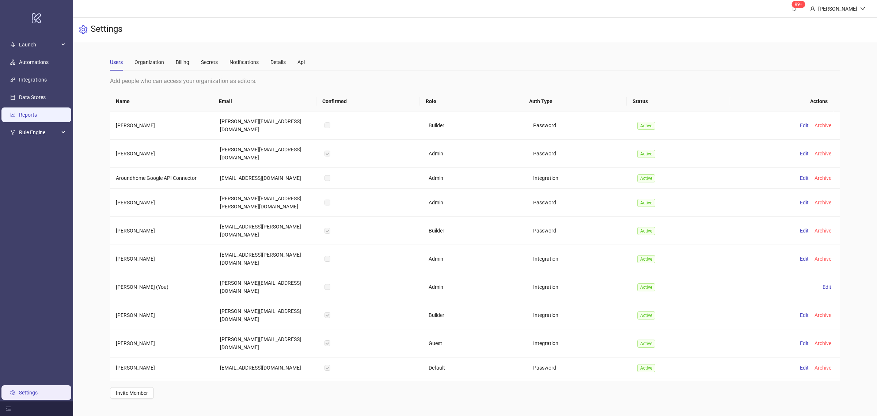
click at [35, 118] on link "Reports" at bounding box center [28, 115] width 18 height 6
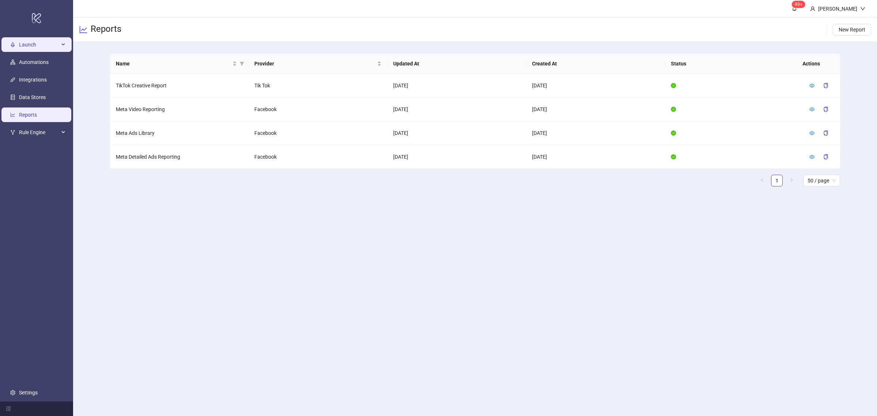
click at [34, 49] on span "Launch" at bounding box center [39, 44] width 40 height 15
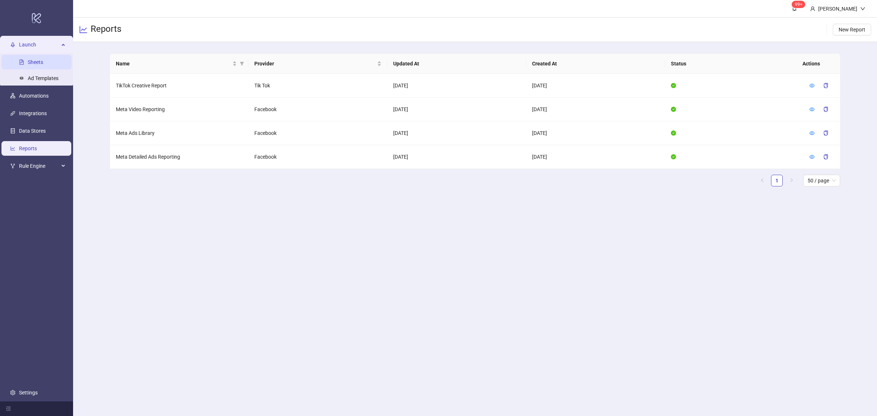
click at [33, 61] on link "Sheets" at bounding box center [35, 62] width 15 height 6
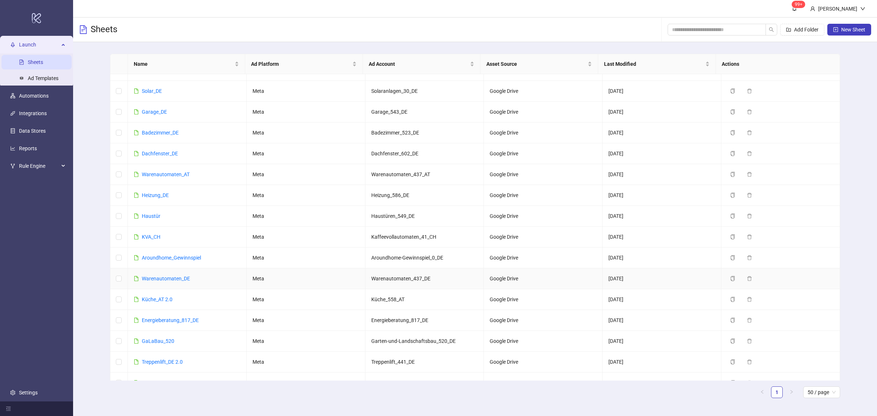
scroll to position [216, 0]
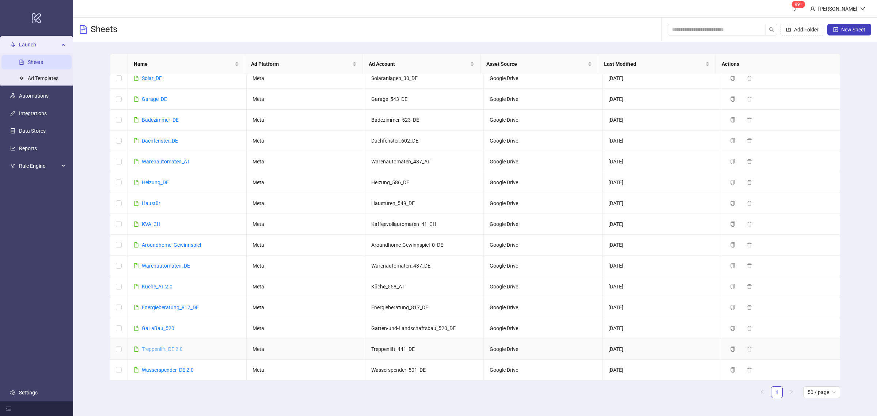
click at [167, 346] on link "Treppenlift_DE 2.0" at bounding box center [162, 349] width 41 height 6
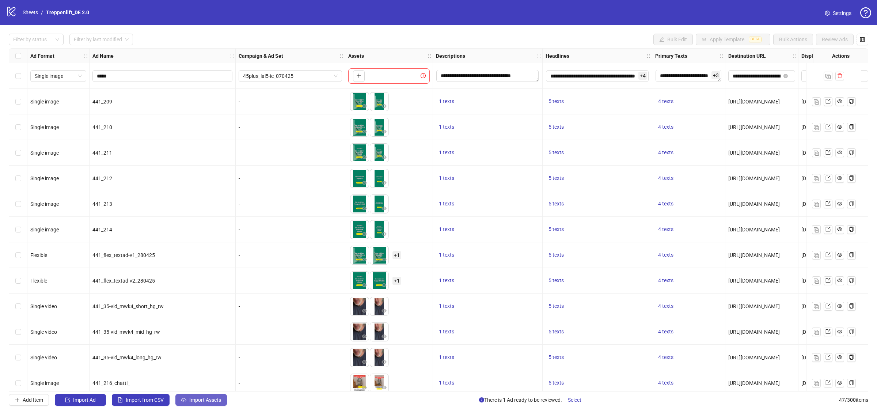
click at [193, 403] on span "Import Assets" at bounding box center [205, 400] width 32 height 6
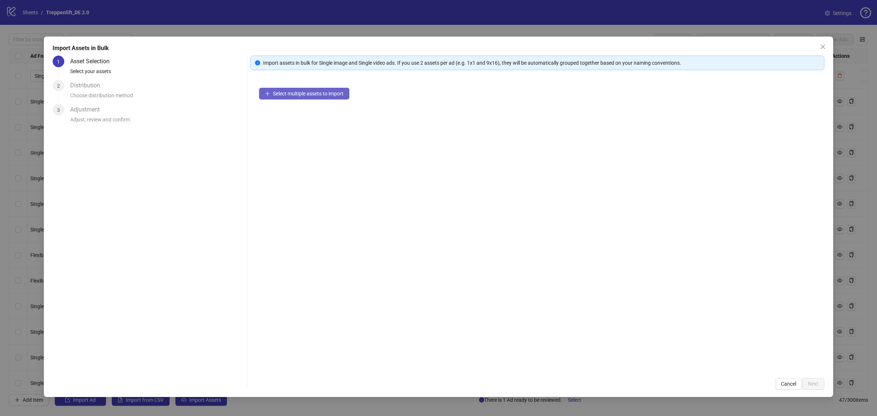
click at [276, 94] on span "Select multiple assets to import" at bounding box center [308, 94] width 71 height 6
click at [810, 378] on button "Next" at bounding box center [813, 384] width 22 height 12
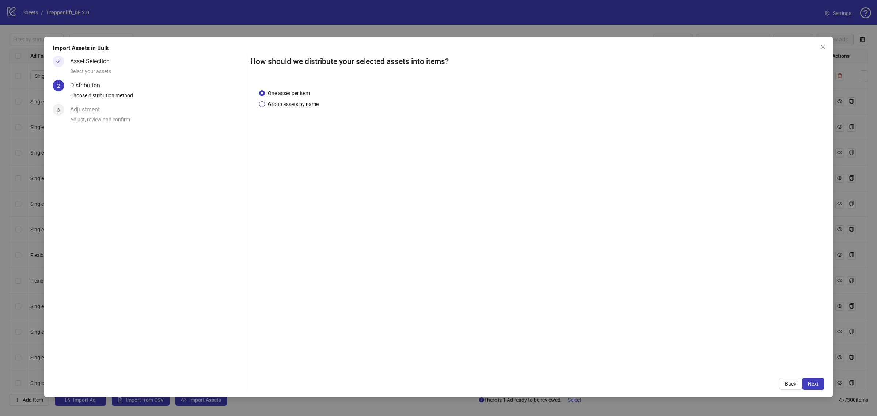
click at [309, 102] on span "Group assets by name" at bounding box center [293, 104] width 57 height 8
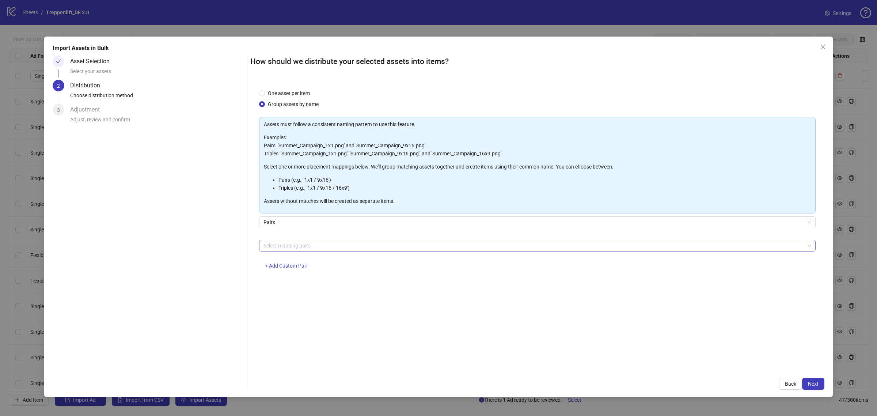
click at [311, 240] on div "Select mapping pairs" at bounding box center [537, 246] width 556 height 12
click at [297, 271] on div "feed / story" at bounding box center [537, 272] width 545 height 8
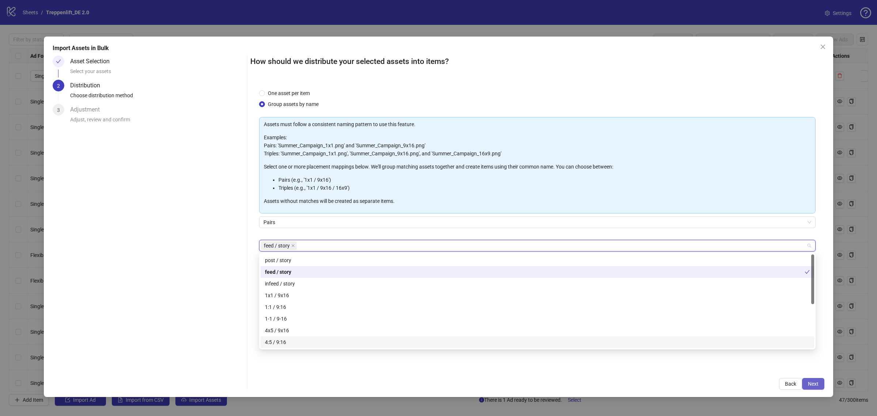
click at [809, 384] on span "Next" at bounding box center [813, 384] width 11 height 6
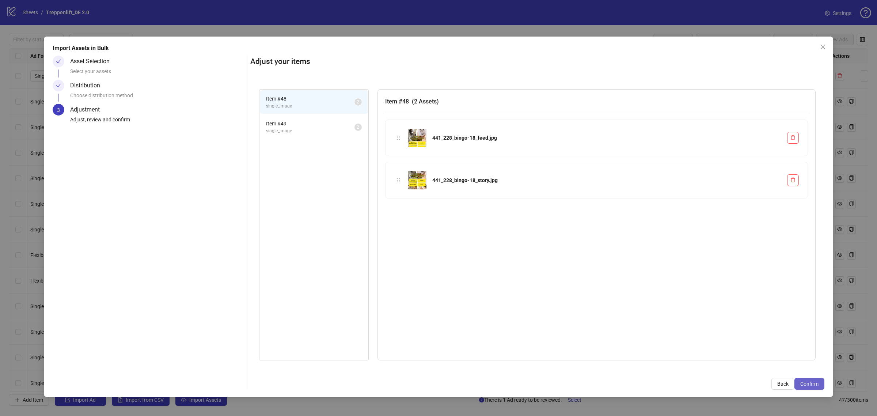
click at [807, 381] on span "Confirm" at bounding box center [809, 384] width 18 height 6
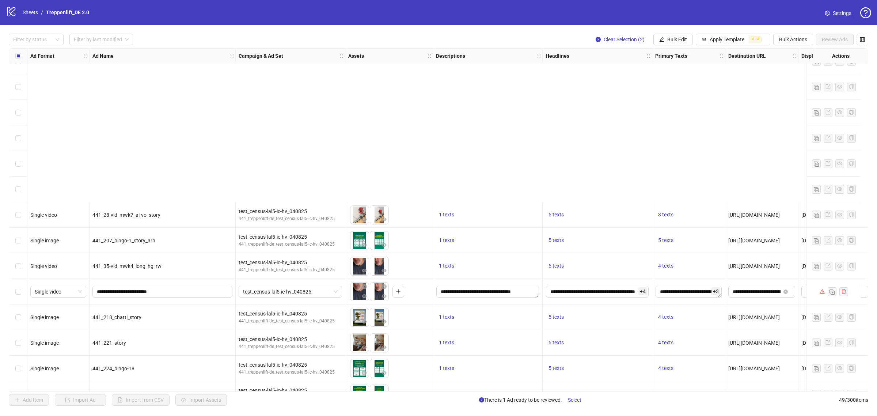
scroll to position [928, 0]
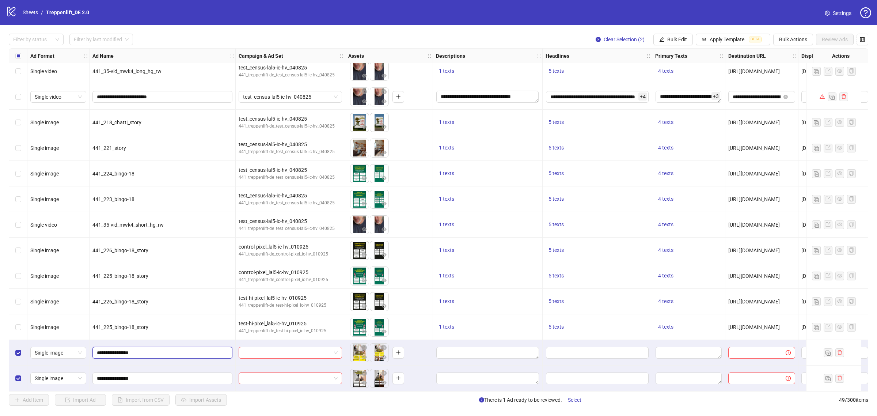
click at [156, 352] on input "**********" at bounding box center [162, 352] width 130 height 8
type input "**********"
click at [146, 376] on input "**********" at bounding box center [162, 378] width 130 height 8
type input "**********"
click at [27, 41] on div at bounding box center [32, 39] width 44 height 10
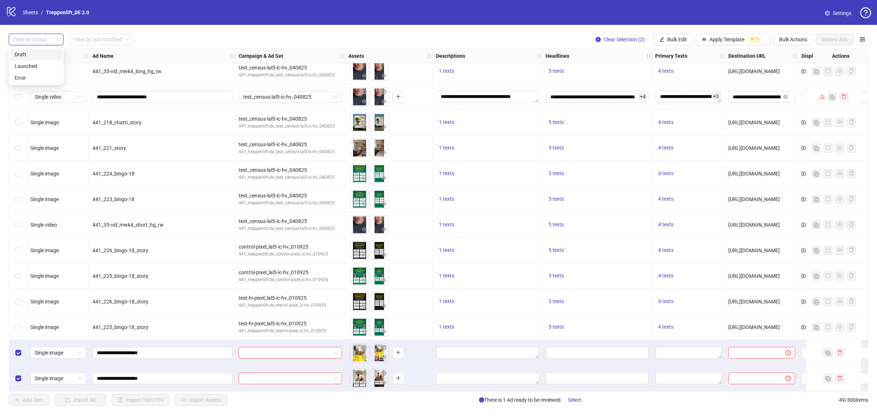
click at [27, 52] on div "Draft" at bounding box center [36, 54] width 43 height 8
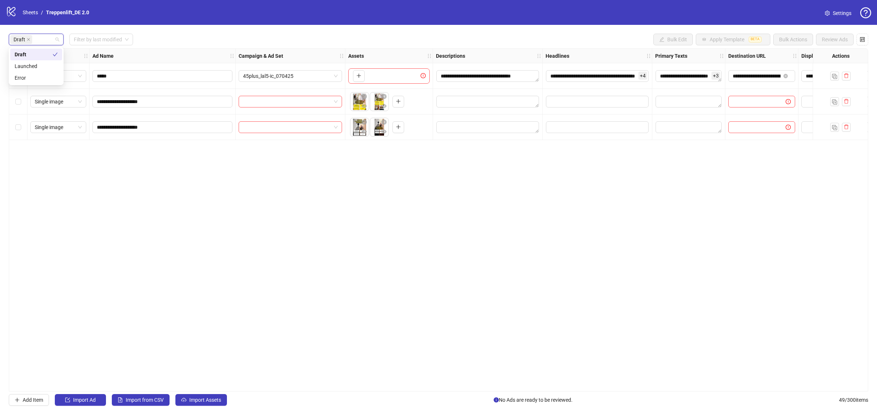
scroll to position [0, 0]
click at [77, 156] on div "**********" at bounding box center [438, 219] width 859 height 343
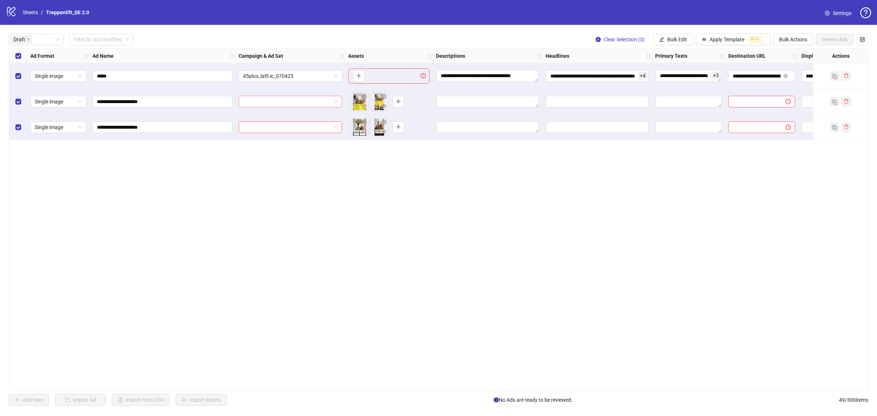
click at [296, 102] on input "search" at bounding box center [287, 101] width 88 height 11
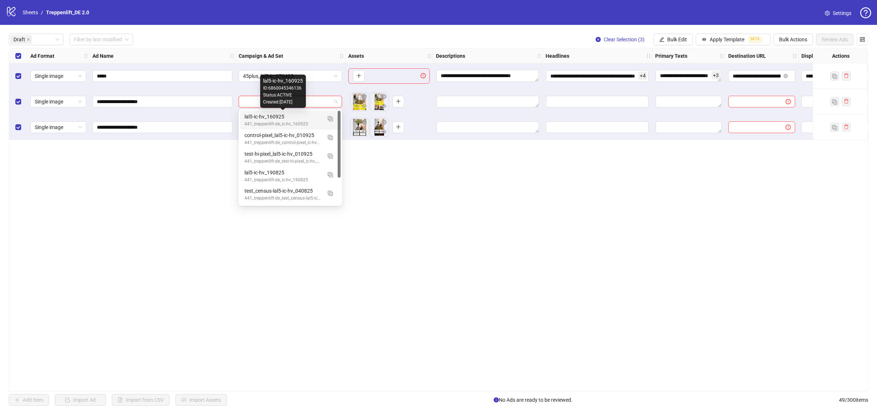
click at [292, 119] on div "lal5-ic-hv_160925" at bounding box center [282, 117] width 77 height 8
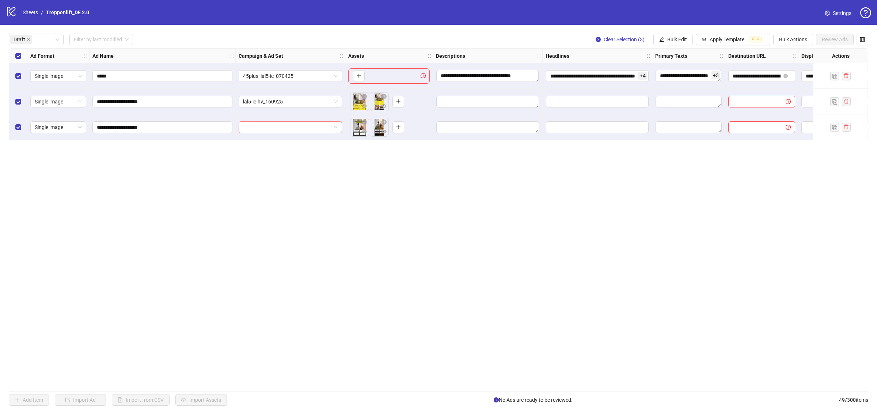
click at [290, 123] on input "search" at bounding box center [287, 127] width 88 height 11
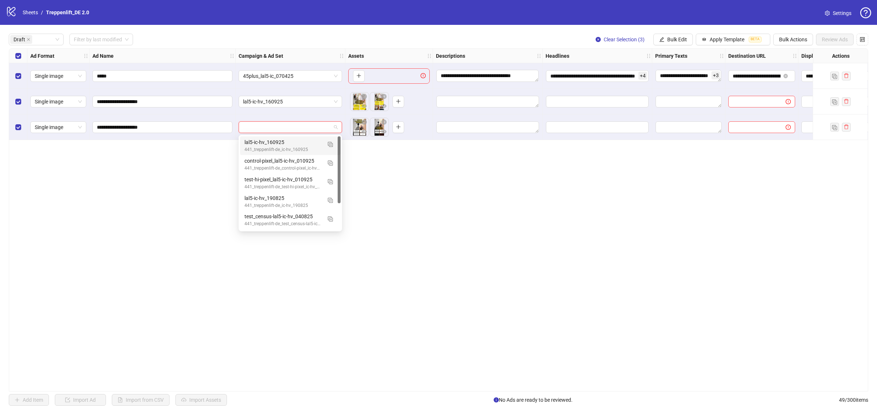
click at [289, 138] on div "lal5-ic-hv_160925" at bounding box center [282, 142] width 77 height 8
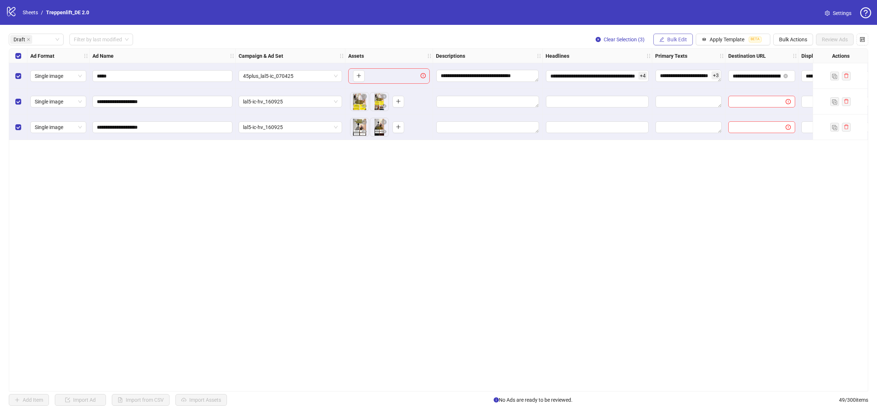
click at [678, 42] on span "Bulk Edit" at bounding box center [677, 40] width 20 height 6
click at [681, 91] on span "Descriptions" at bounding box center [678, 89] width 43 height 8
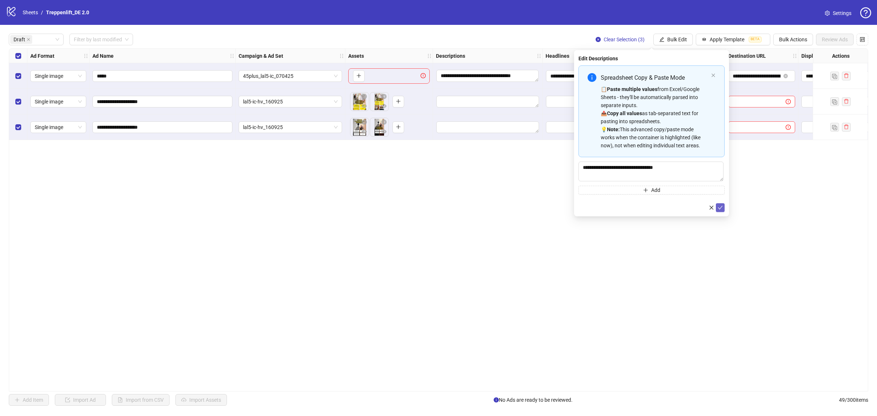
click at [720, 209] on icon "check" at bounding box center [719, 207] width 5 height 5
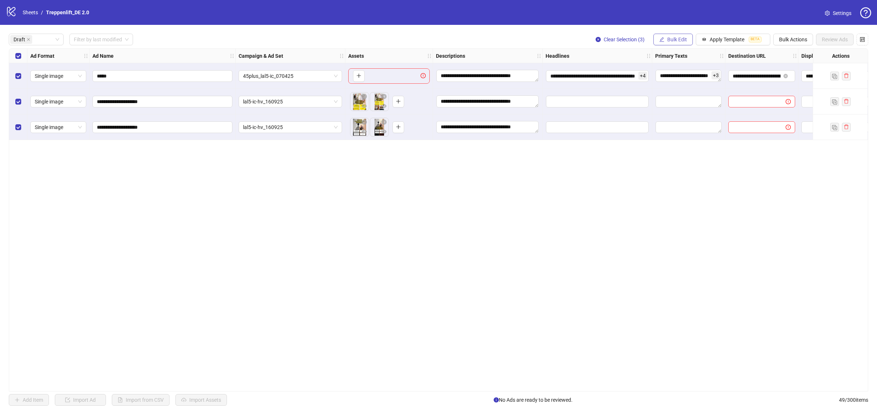
click at [674, 35] on button "Bulk Edit" at bounding box center [672, 40] width 39 height 12
click at [680, 98] on span "Headlines" at bounding box center [678, 101] width 43 height 8
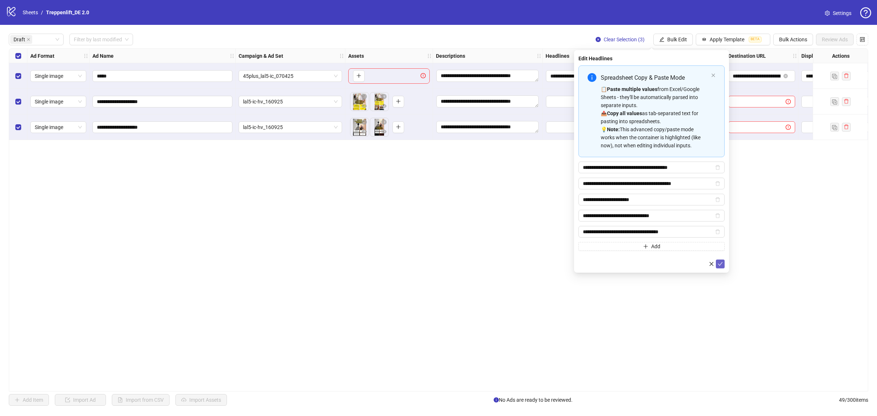
click at [721, 263] on icon "check" at bounding box center [720, 264] width 5 height 4
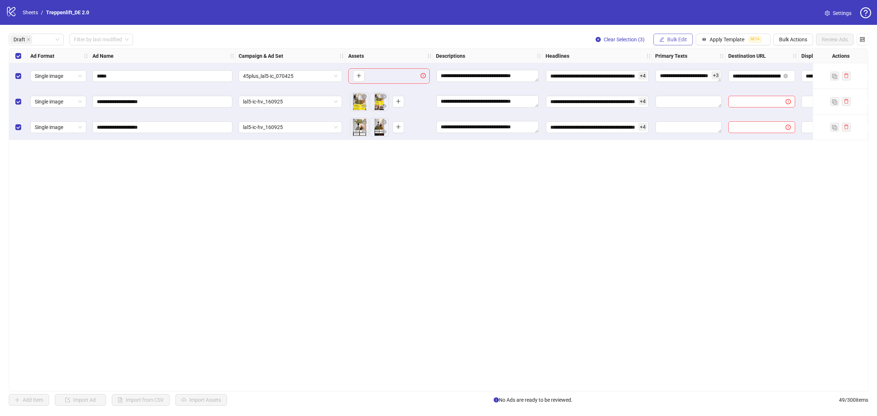
click at [674, 39] on span "Bulk Edit" at bounding box center [677, 40] width 20 height 6
click at [674, 109] on span "Primary Texts" at bounding box center [678, 113] width 43 height 8
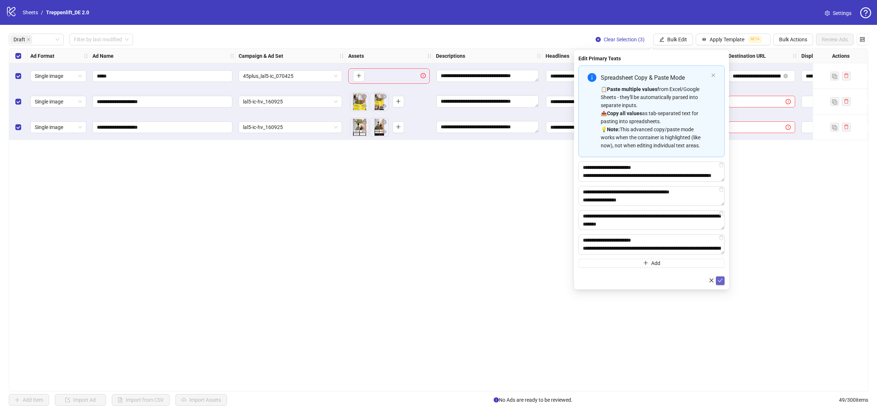
click at [720, 282] on icon "check" at bounding box center [720, 280] width 5 height 4
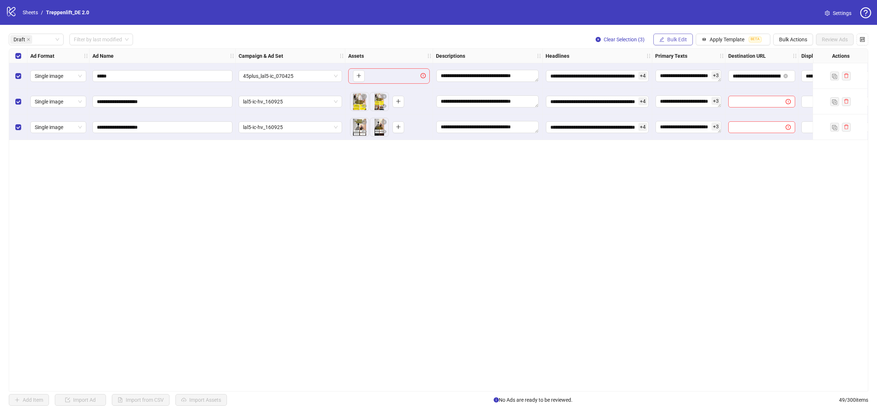
click at [677, 41] on span "Bulk Edit" at bounding box center [677, 40] width 20 height 6
click at [683, 124] on span "Destination URL" at bounding box center [678, 125] width 43 height 8
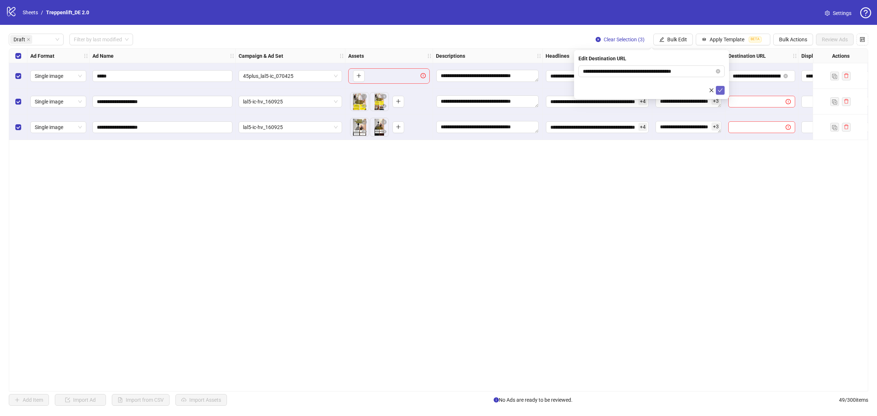
click at [720, 91] on icon "check" at bounding box center [719, 90] width 5 height 5
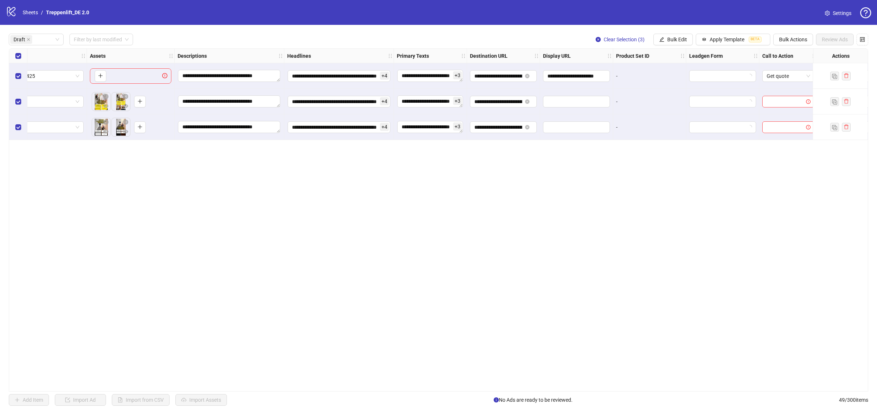
scroll to position [0, 259]
click at [659, 41] on icon "edit" at bounding box center [661, 39] width 5 height 5
click at [689, 134] on span "Display URL" at bounding box center [678, 136] width 43 height 8
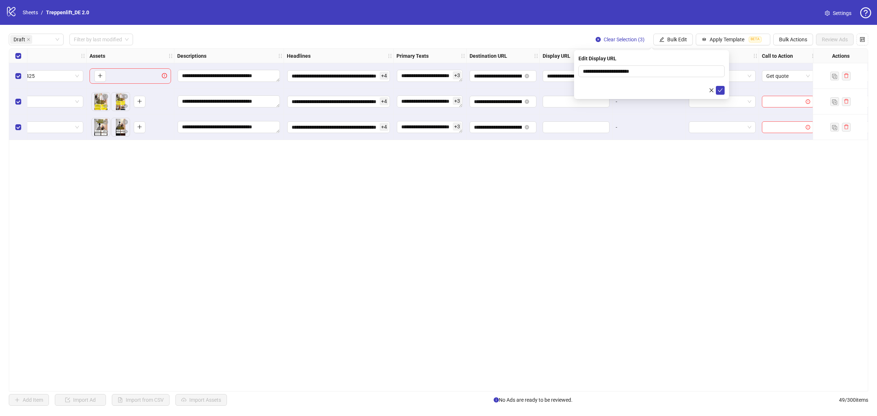
click at [721, 95] on div "**********" at bounding box center [651, 74] width 155 height 49
click at [720, 91] on icon "check" at bounding box center [720, 90] width 5 height 4
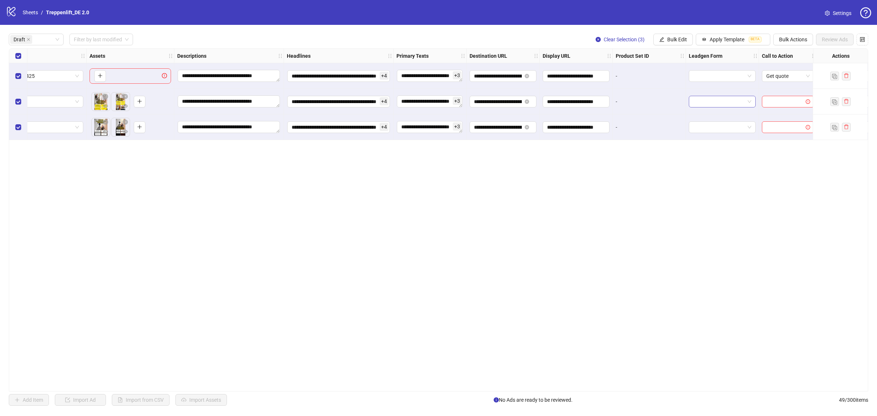
scroll to position [0, 336]
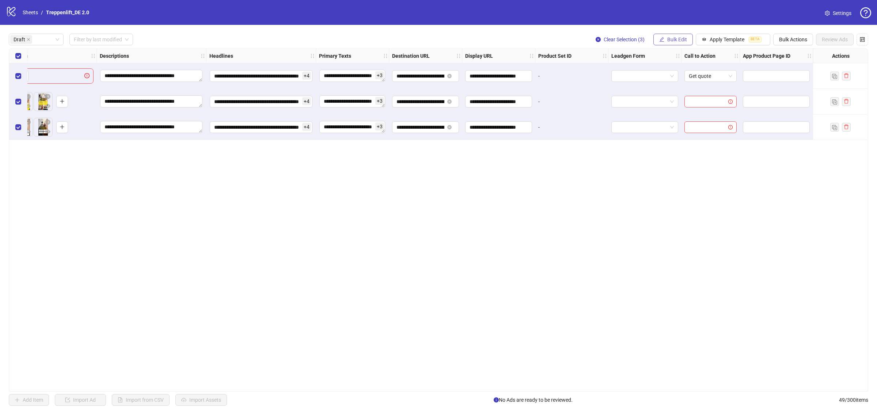
click at [679, 42] on span "Bulk Edit" at bounding box center [677, 40] width 20 height 6
click at [686, 159] on span "Call to Action" at bounding box center [678, 160] width 43 height 8
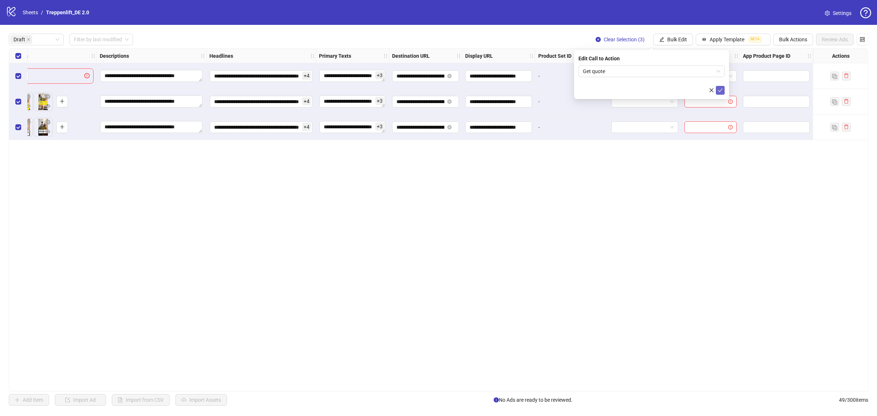
click at [717, 89] on icon "check" at bounding box center [719, 90] width 5 height 5
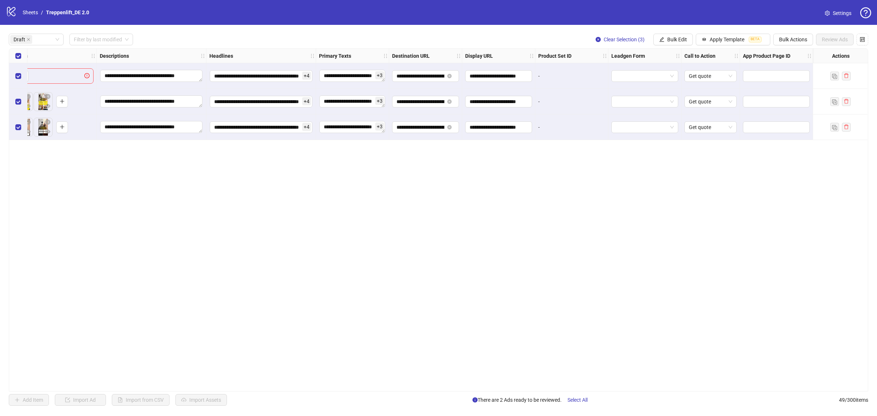
scroll to position [0, 0]
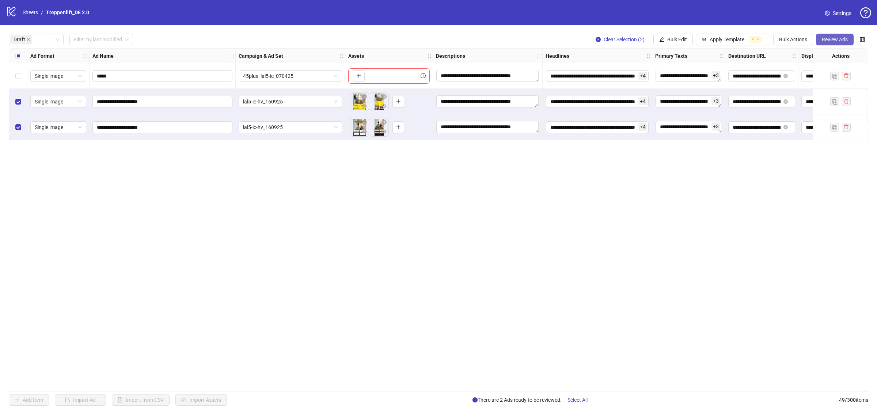
click at [829, 40] on span "Review Ads" at bounding box center [835, 40] width 26 height 6
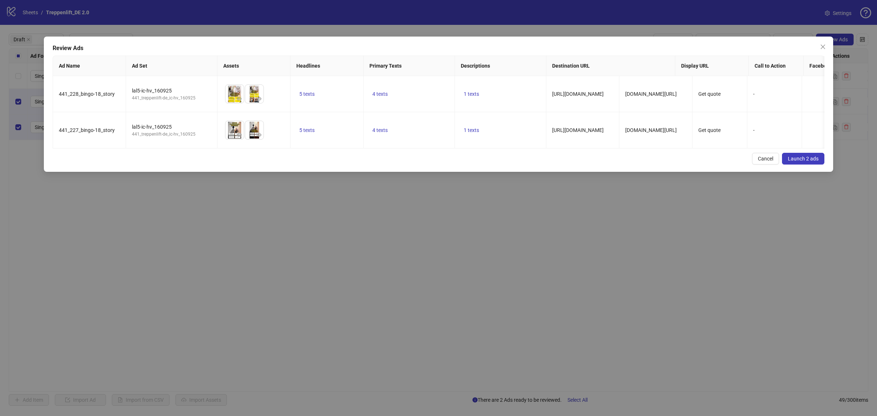
click at [814, 161] on span "Launch 2 ads" at bounding box center [803, 159] width 31 height 6
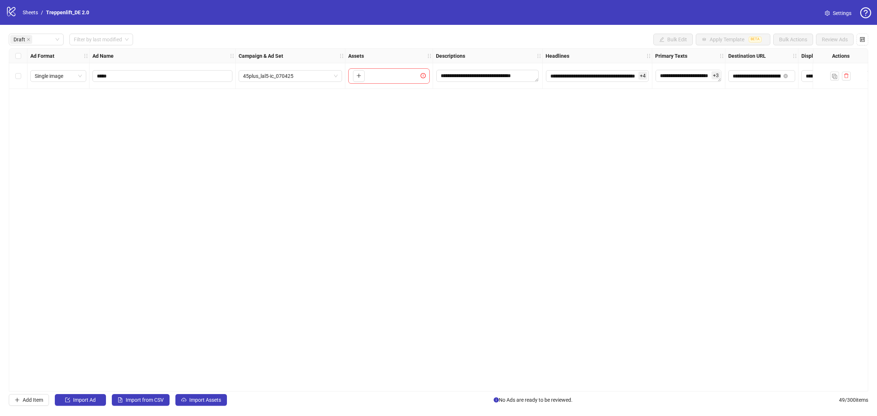
click at [748, 137] on div "**********" at bounding box center [438, 219] width 859 height 343
